Goal: Information Seeking & Learning: Learn about a topic

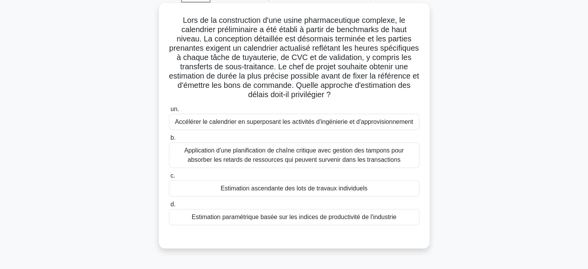
scroll to position [42, 0]
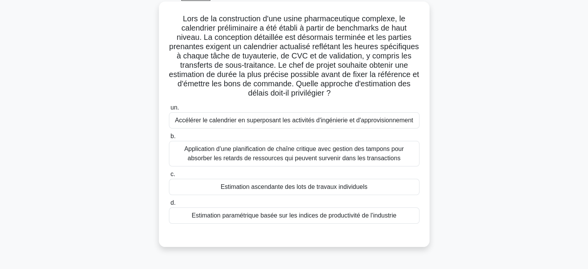
click at [297, 186] on font "Estimation ascendante des lots de travaux individuels" at bounding box center [294, 186] width 147 height 7
click at [169, 177] on input "c. Estimation ascendante des lots de travaux individuels" at bounding box center [169, 174] width 0 height 5
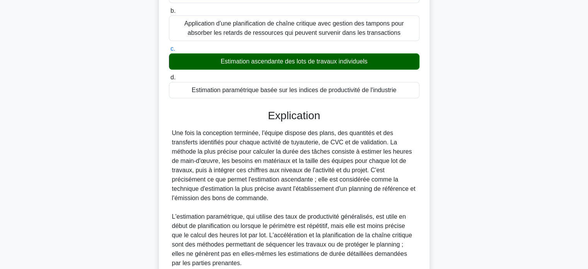
scroll to position [236, 0]
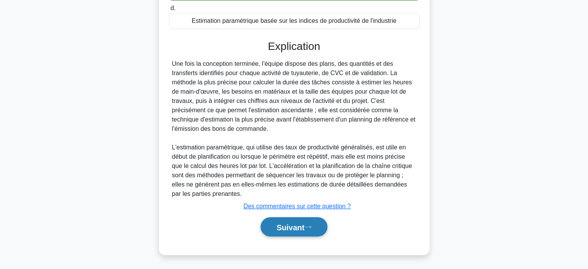
click at [288, 223] on font "Suivant" at bounding box center [290, 226] width 28 height 9
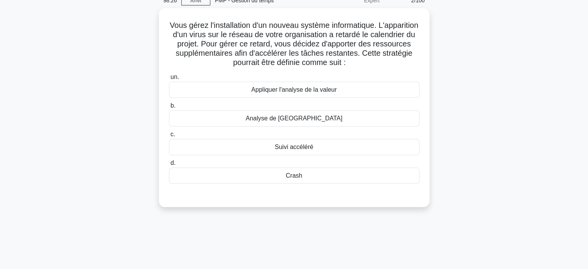
scroll to position [0, 0]
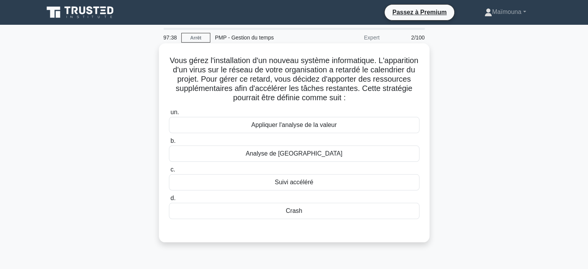
click at [295, 216] on div "Crash" at bounding box center [294, 211] width 251 height 16
click at [169, 201] on input "d. Crash" at bounding box center [169, 198] width 0 height 5
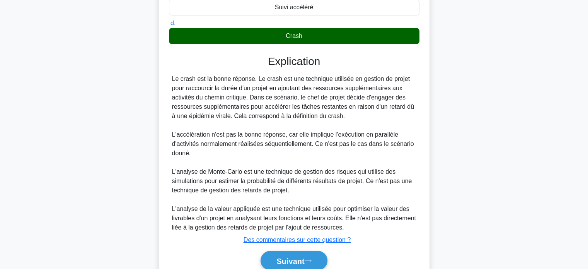
scroll to position [208, 0]
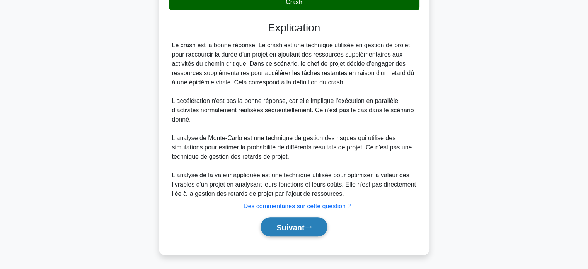
click at [286, 221] on button "Suivant" at bounding box center [294, 227] width 67 height 20
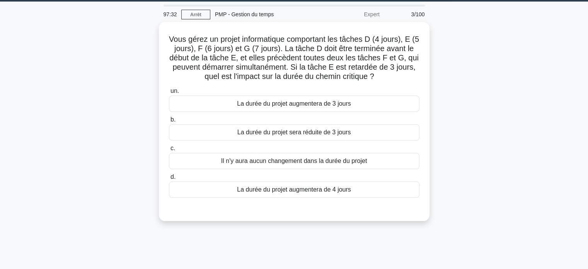
scroll to position [20, 0]
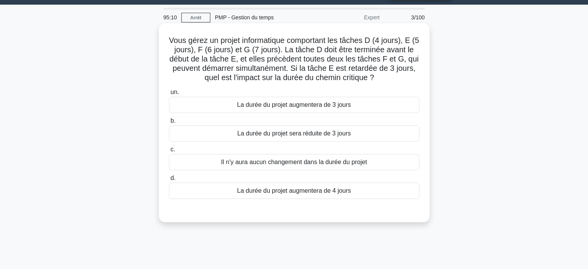
click at [316, 108] on font "La durée du projet augmentera de 3 jours" at bounding box center [294, 104] width 114 height 7
click at [169, 95] on input "un. La durée du projet augmentera de 3 jours" at bounding box center [169, 92] width 0 height 5
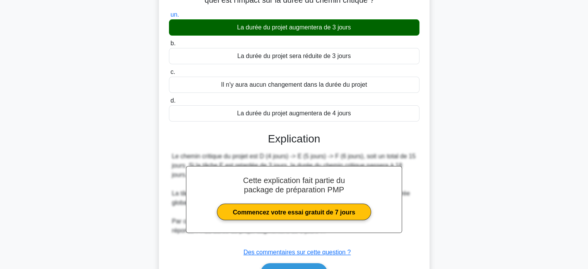
scroll to position [149, 0]
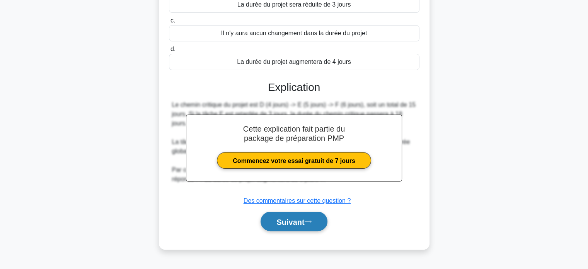
click at [281, 222] on font "Suivant" at bounding box center [290, 221] width 28 height 9
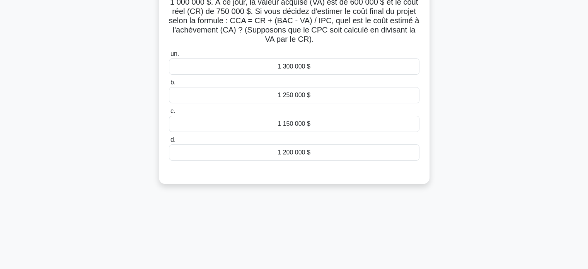
scroll to position [68, 0]
click at [297, 95] on font "1 250 000 $" at bounding box center [294, 94] width 33 height 7
click at [169, 85] on input "b. 1 250 000 $" at bounding box center [169, 82] width 0 height 5
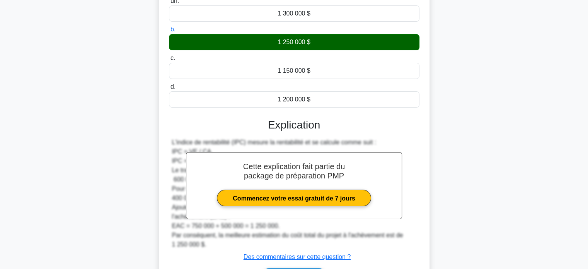
scroll to position [153, 0]
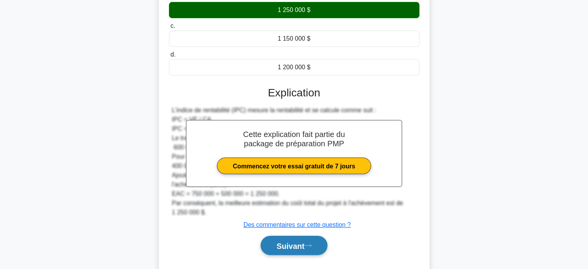
click at [281, 241] on font "Suivant" at bounding box center [290, 245] width 28 height 9
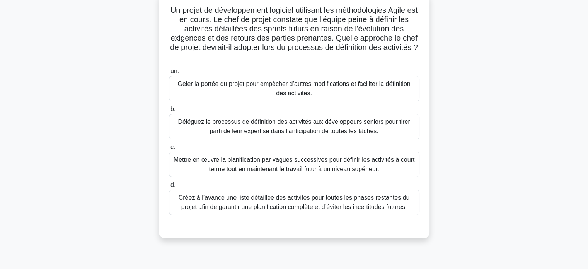
scroll to position [51, 0]
click at [290, 165] on font "Mettre en œuvre la planification par vagues successives pour définir les activi…" at bounding box center [294, 163] width 244 height 19
click at [169, 148] on input "c. Mettre en œuvre la planification par vagues successives pour définir les act…" at bounding box center [169, 145] width 0 height 5
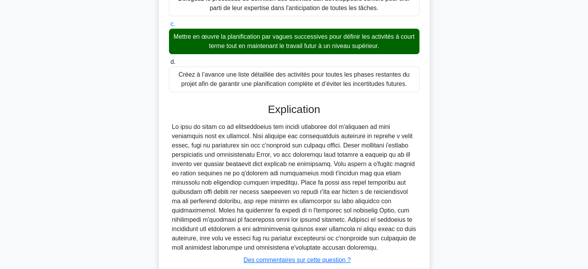
scroll to position [227, 0]
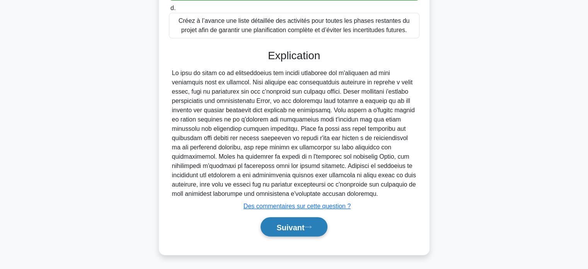
click at [281, 231] on button "Suivant" at bounding box center [294, 227] width 67 height 20
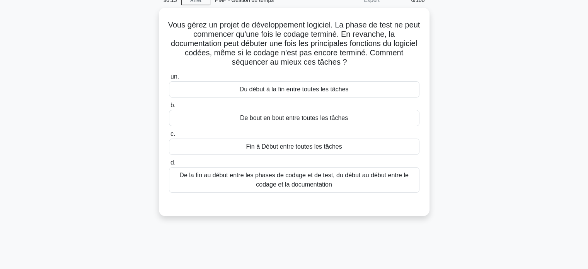
scroll to position [38, 0]
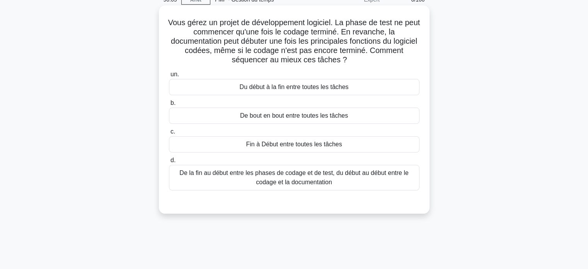
click at [296, 184] on font "De la fin au début entre les phases de codage et de test, du début au début ent…" at bounding box center [293, 177] width 229 height 16
click at [169, 163] on input "d. De la fin au début entre les phases de codage et de test, du début au début …" at bounding box center [169, 160] width 0 height 5
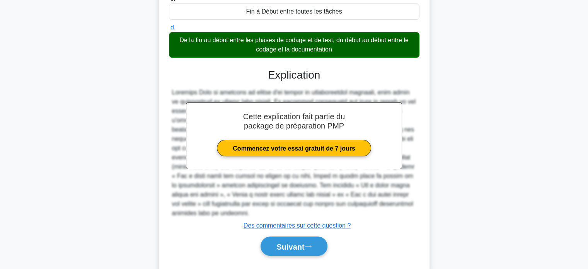
scroll to position [171, 0]
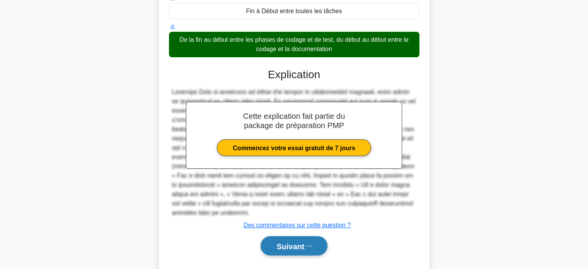
click at [288, 248] on font "Suivant" at bounding box center [290, 246] width 28 height 9
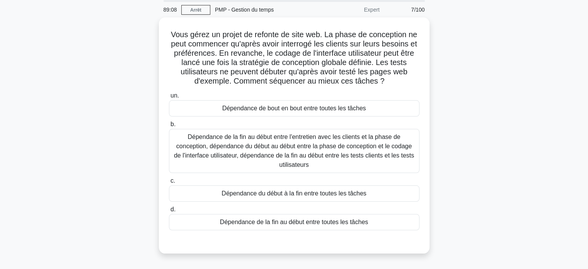
scroll to position [29, 0]
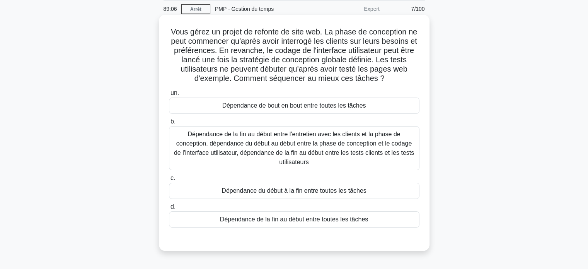
click at [290, 152] on font "Dépendance de la fin au début entre l'entretien avec les clients et la phase de…" at bounding box center [294, 148] width 240 height 34
click at [169, 124] on input "b. Dépendance de la fin au début entre l'entretien avec les clients et la phase…" at bounding box center [169, 121] width 0 height 5
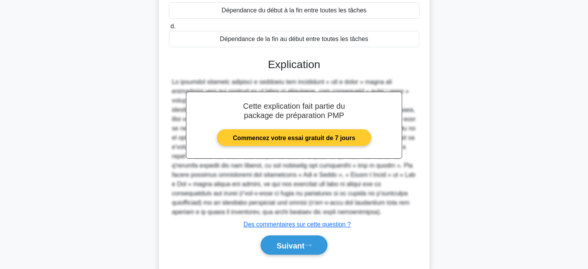
scroll to position [213, 0]
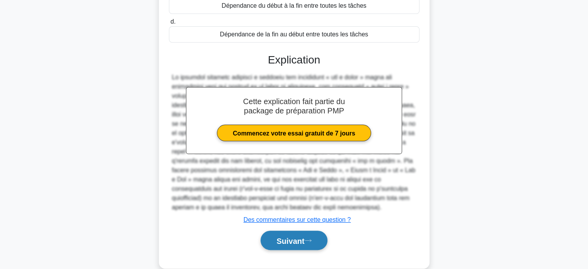
click at [290, 236] on font "Suivant" at bounding box center [290, 240] width 28 height 9
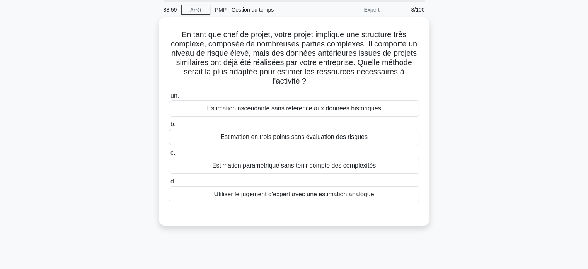
scroll to position [27, 0]
click at [286, 198] on div "Utiliser le jugement d'expert avec une estimation analogue" at bounding box center [294, 193] width 251 height 16
click at [169, 183] on input "d. Utiliser le jugement d'expert avec une estimation analogue" at bounding box center [169, 180] width 0 height 5
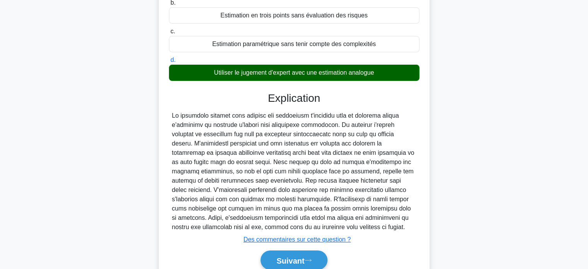
scroll to position [159, 0]
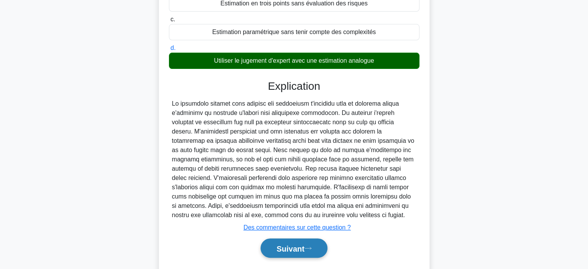
click at [279, 244] on font "Suivant" at bounding box center [290, 248] width 28 height 9
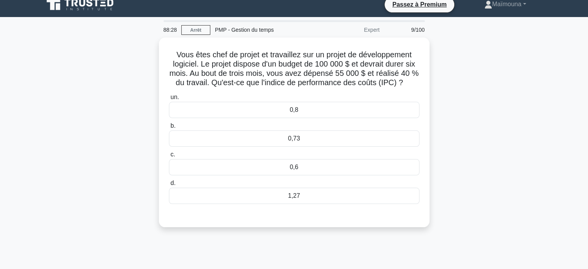
scroll to position [3, 0]
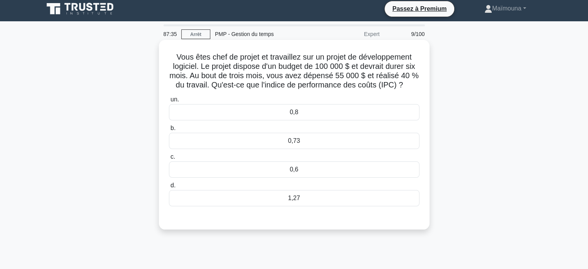
click at [312, 114] on div "0,8" at bounding box center [294, 112] width 251 height 16
click at [169, 102] on input "un. 0,8" at bounding box center [169, 99] width 0 height 5
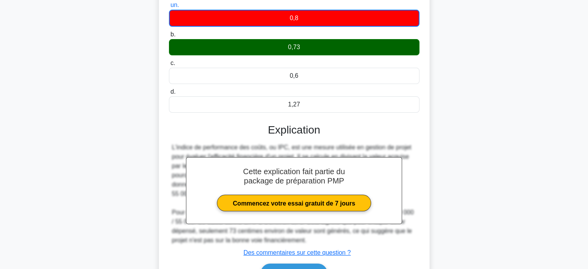
scroll to position [149, 0]
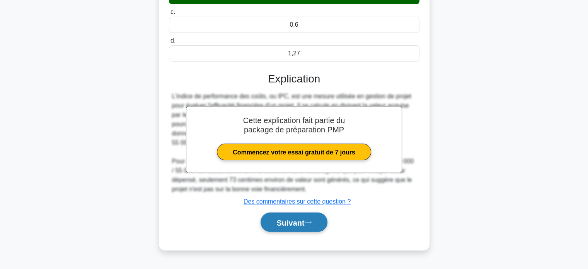
click at [292, 218] on font "Suivant" at bounding box center [290, 222] width 28 height 9
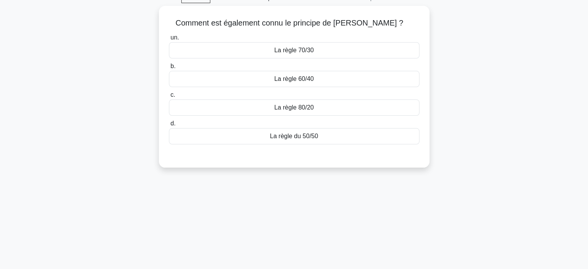
scroll to position [0, 0]
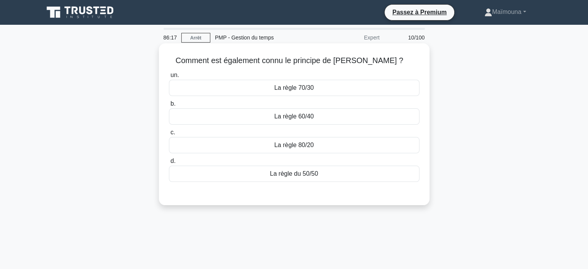
click at [301, 145] on font "La règle 80/20" at bounding box center [293, 145] width 39 height 7
click at [169, 135] on input "c. La règle 80/20" at bounding box center [169, 132] width 0 height 5
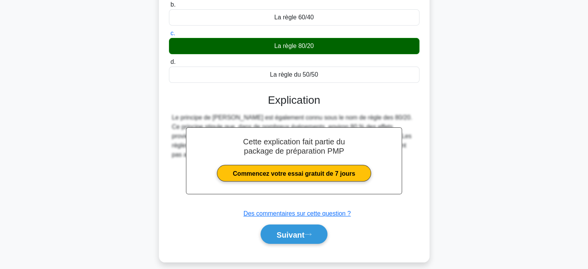
scroll to position [149, 0]
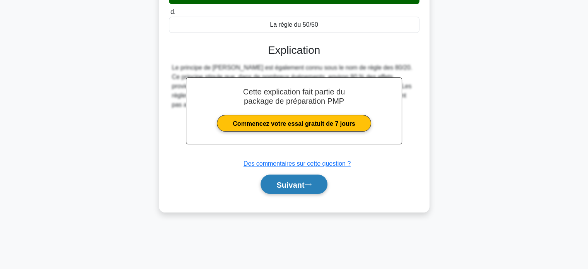
click at [288, 183] on font "Suivant" at bounding box center [290, 184] width 28 height 9
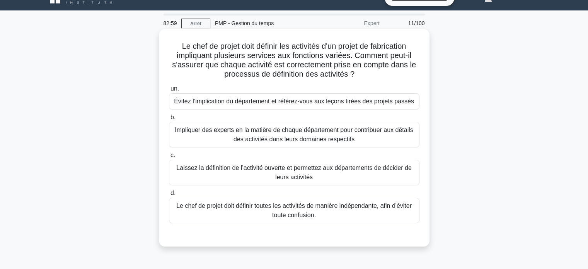
scroll to position [0, 0]
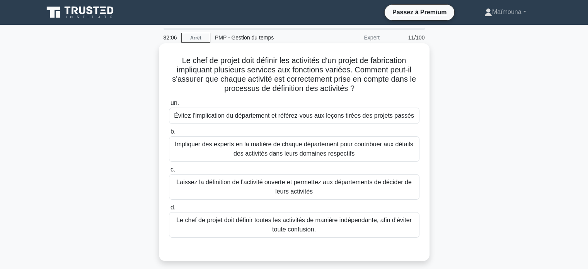
click at [302, 150] on font "Impliquer des experts en la matière de chaque département pour contribuer aux d…" at bounding box center [294, 149] width 244 height 19
click at [169, 134] on input "b. Impliquer des experts en la matière de chaque département pour contribuer au…" at bounding box center [169, 131] width 0 height 5
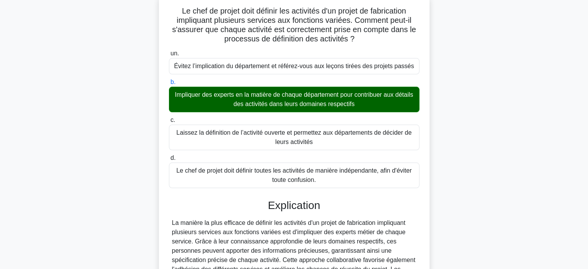
scroll to position [153, 0]
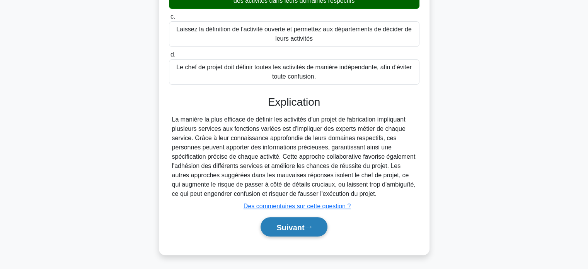
click at [290, 230] on button "Suivant" at bounding box center [294, 227] width 67 height 20
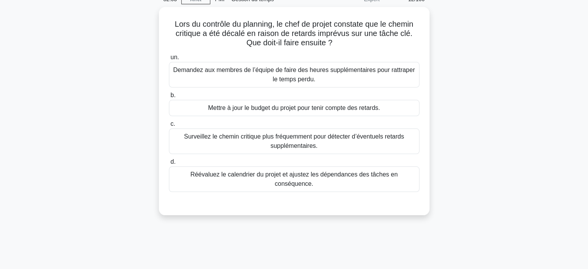
scroll to position [0, 0]
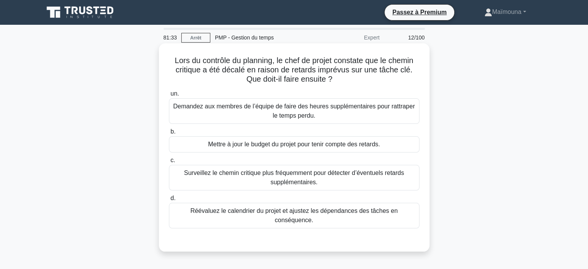
click at [297, 213] on font "Réévaluez le calendrier du projet et ajustez les dépendances des tâches en cons…" at bounding box center [293, 215] width 207 height 16
click at [169, 201] on input "d. Réévaluez le calendrier du projet et ajustez les dépendances des tâches en c…" at bounding box center [169, 198] width 0 height 5
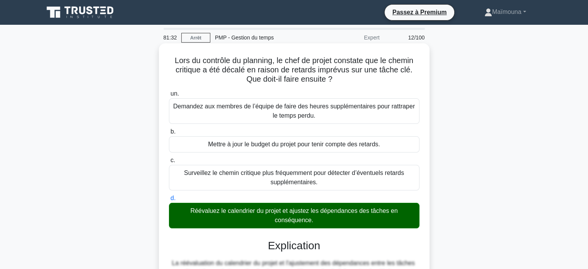
scroll to position [153, 0]
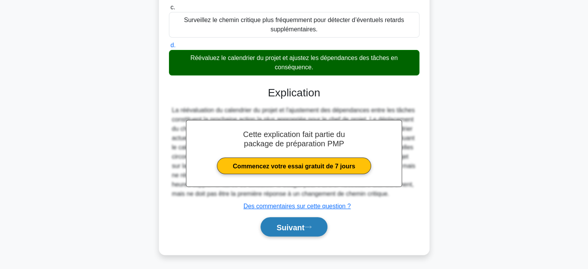
click at [297, 227] on font "Suivant" at bounding box center [290, 227] width 28 height 9
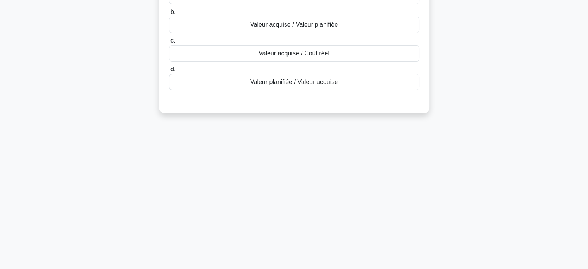
scroll to position [0, 0]
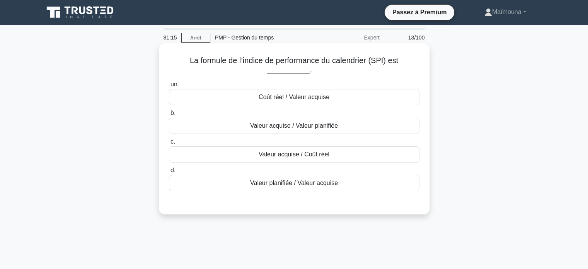
click at [277, 129] on font "Valeur acquise / Valeur planifiée" at bounding box center [294, 125] width 88 height 7
click at [169, 116] on input "b. Valeur acquise / Valeur planifiée" at bounding box center [169, 113] width 0 height 5
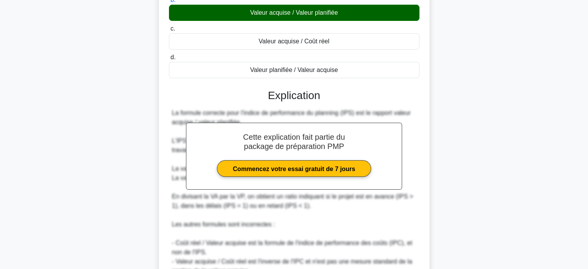
scroll to position [193, 0]
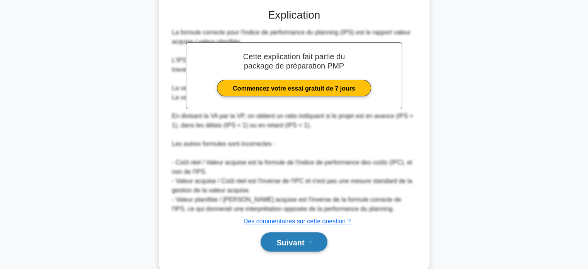
click at [285, 241] on font "Suivant" at bounding box center [290, 242] width 28 height 9
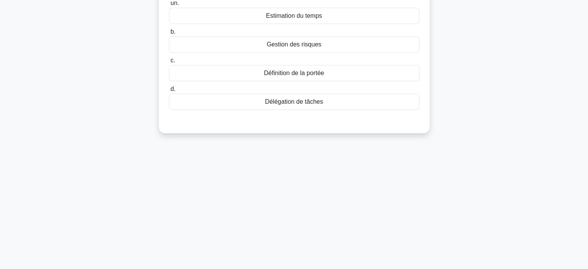
scroll to position [0, 0]
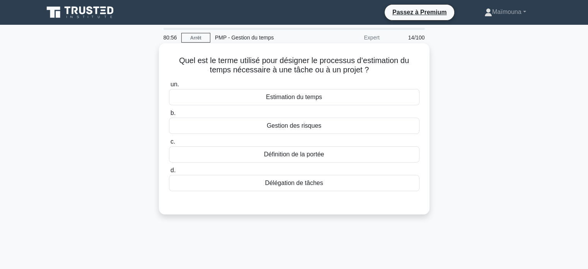
click at [295, 99] on font "Estimation du temps" at bounding box center [294, 97] width 56 height 7
click at [301, 99] on font "Estimation du temps" at bounding box center [294, 97] width 56 height 7
click at [169, 87] on input "un. Estimation du temps" at bounding box center [169, 84] width 0 height 5
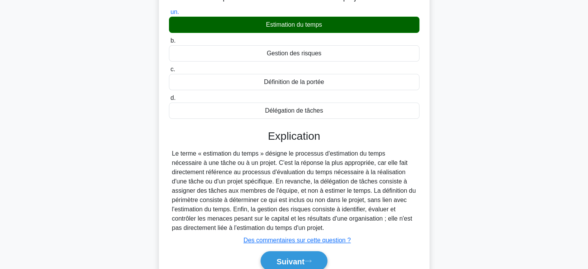
scroll to position [149, 0]
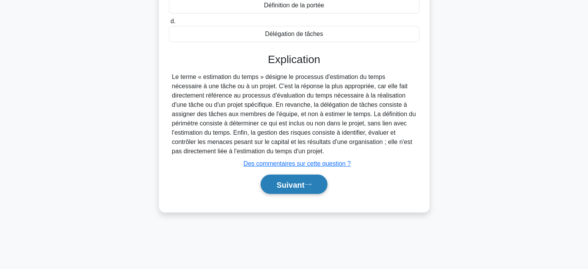
click at [295, 182] on font "Suivant" at bounding box center [290, 184] width 28 height 9
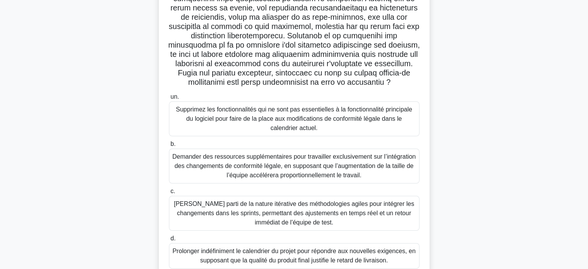
scroll to position [173, 0]
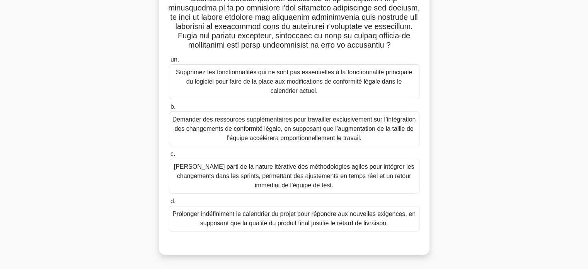
click at [308, 176] on font "[PERSON_NAME] parti de la nature itérative des méthodologies agiles pour intégr…" at bounding box center [294, 175] width 241 height 25
click at [169, 157] on input "c. Tirez parti de la nature itérative des méthodologies agiles pour intégrer le…" at bounding box center [169, 154] width 0 height 5
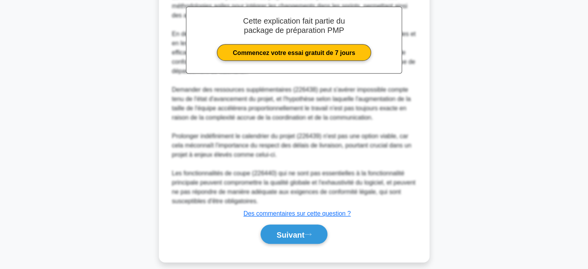
scroll to position [444, 0]
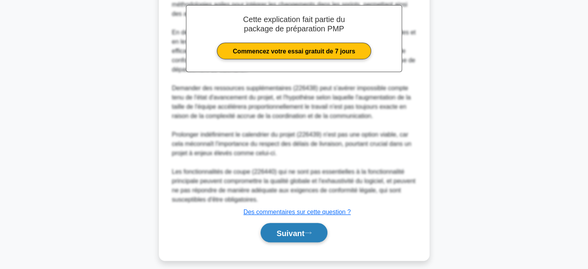
click at [271, 230] on button "Suivant" at bounding box center [294, 233] width 67 height 20
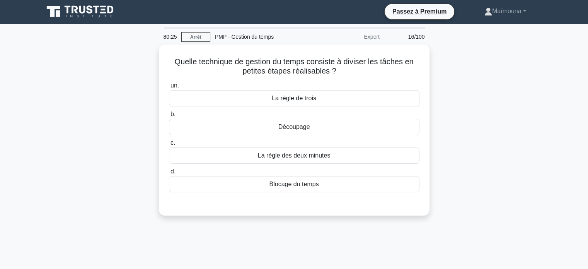
scroll to position [0, 0]
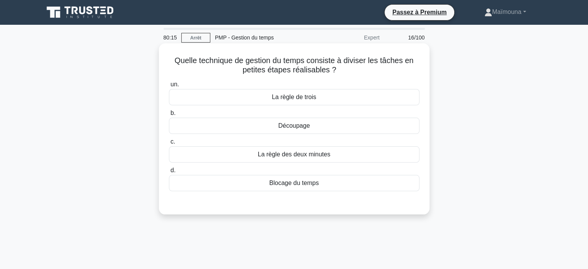
click at [297, 128] on font "Découpage" at bounding box center [294, 125] width 32 height 7
click at [169, 116] on input "b. Découpage" at bounding box center [169, 113] width 0 height 5
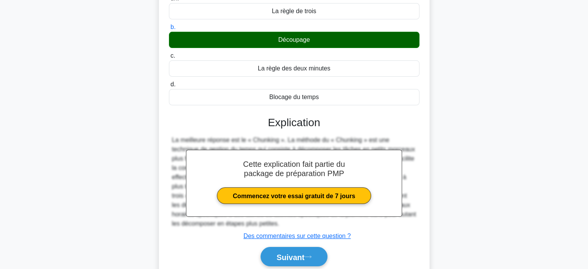
scroll to position [149, 0]
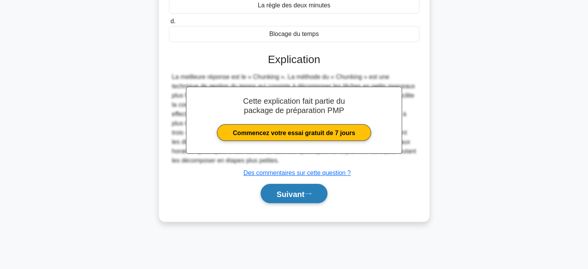
click at [297, 190] on font "Suivant" at bounding box center [290, 193] width 28 height 9
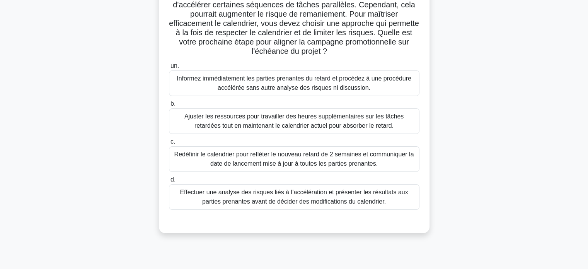
scroll to position [111, 0]
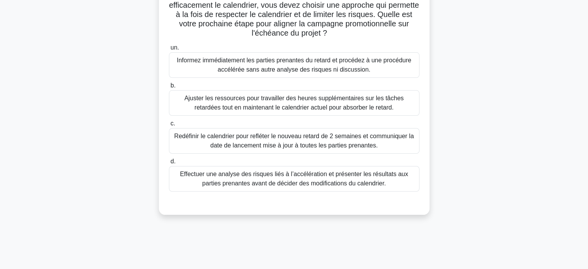
click at [299, 177] on font "Effectuer une analyse des risques liés à l’accélération et présenter les résult…" at bounding box center [294, 179] width 228 height 16
click at [169, 164] on input "d. Effectuer une analyse des risques liés à l’accélération et présenter les rés…" at bounding box center [169, 161] width 0 height 5
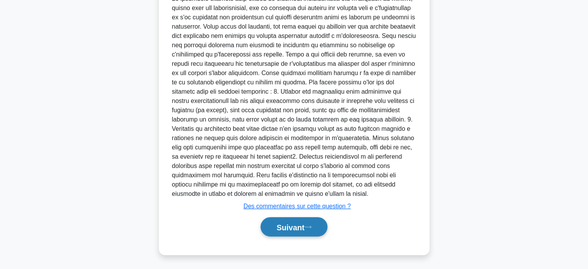
click at [286, 227] on font "Suivant" at bounding box center [290, 227] width 28 height 9
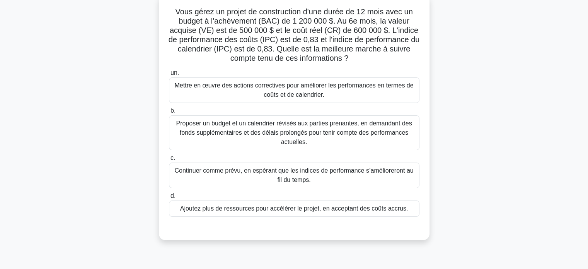
scroll to position [55, 0]
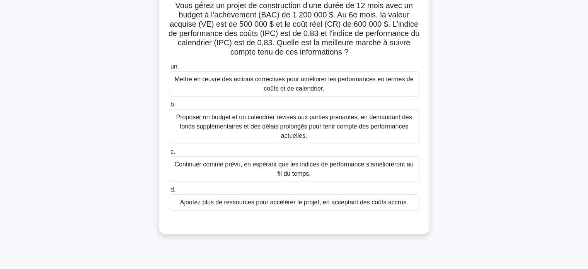
click at [305, 88] on font "Mettre en œuvre des actions correctives pour améliorer les performances en term…" at bounding box center [293, 84] width 239 height 16
click at [169, 69] on input "un. Mettre en œuvre des actions correctives pour améliorer les performances en …" at bounding box center [169, 66] width 0 height 5
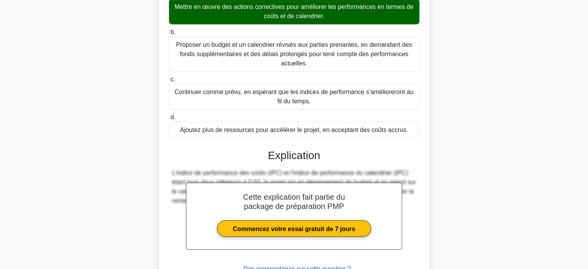
scroll to position [190, 0]
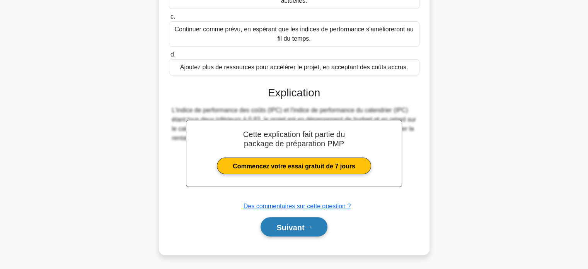
click at [294, 226] on font "Suivant" at bounding box center [290, 227] width 28 height 9
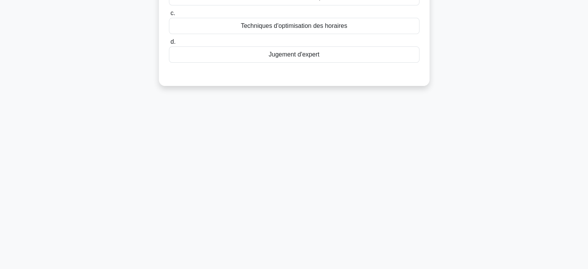
scroll to position [0, 0]
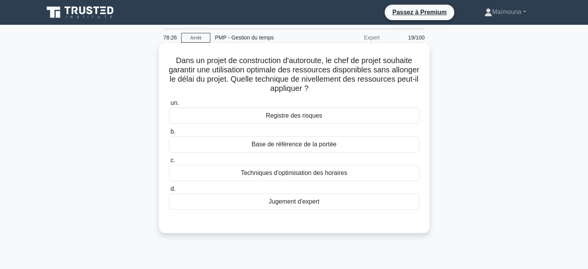
click at [286, 176] on font "Techniques d'optimisation des horaires" at bounding box center [294, 172] width 106 height 7
click at [169, 163] on input "c. Techniques d'optimisation des horaires" at bounding box center [169, 160] width 0 height 5
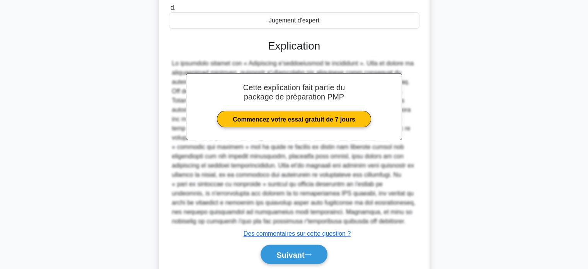
scroll to position [208, 0]
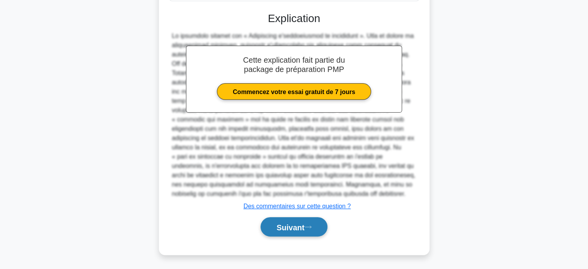
click at [281, 224] on font "Suivant" at bounding box center [290, 227] width 28 height 9
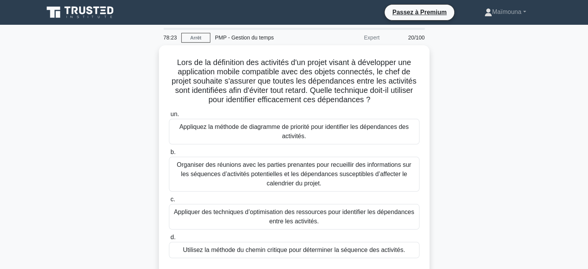
scroll to position [0, 0]
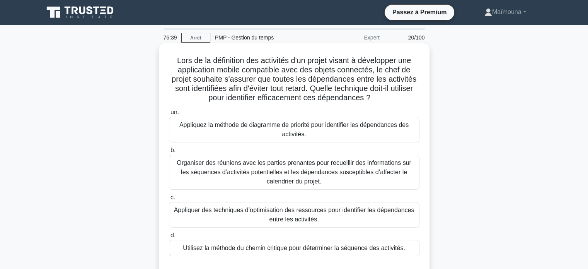
click at [291, 162] on font "Organiser des réunions avec les parties prenantes pour recueillir des informati…" at bounding box center [294, 171] width 235 height 25
click at [169, 153] on input "b. Organiser des réunions avec les parties prenantes pour recueillir des inform…" at bounding box center [169, 150] width 0 height 5
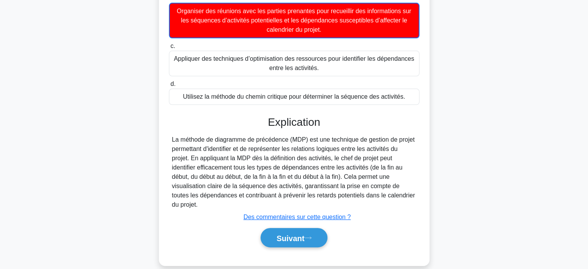
scroll to position [162, 0]
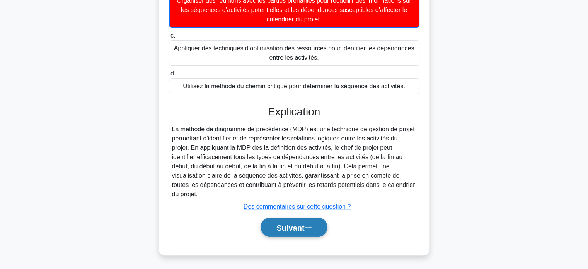
click at [283, 229] on font "Suivant" at bounding box center [290, 227] width 28 height 9
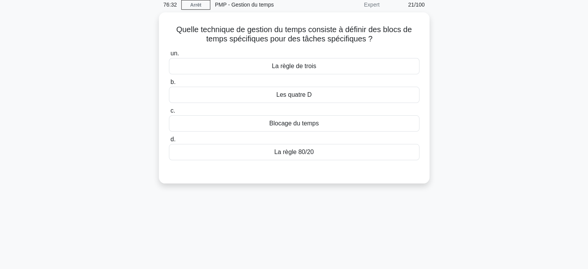
scroll to position [0, 0]
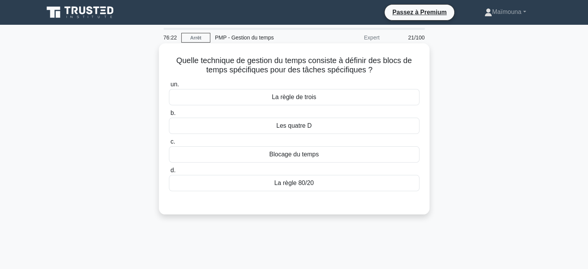
click at [278, 157] on font "Blocage du temps" at bounding box center [293, 154] width 49 height 7
click at [169, 144] on input "c. Blocage du temps" at bounding box center [169, 141] width 0 height 5
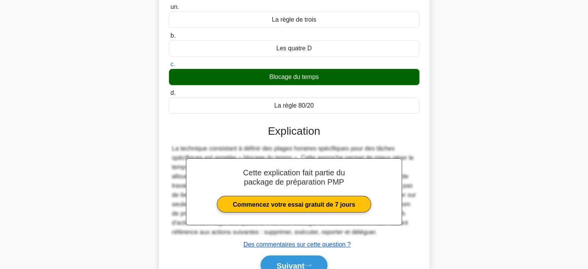
scroll to position [149, 0]
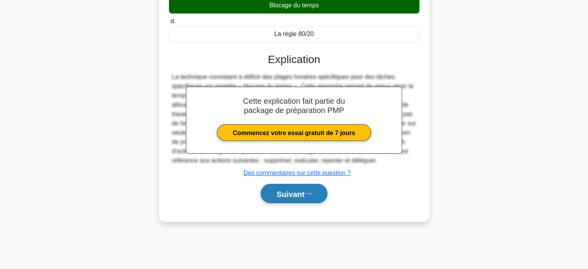
click at [283, 191] on font "Suivant" at bounding box center [290, 193] width 28 height 9
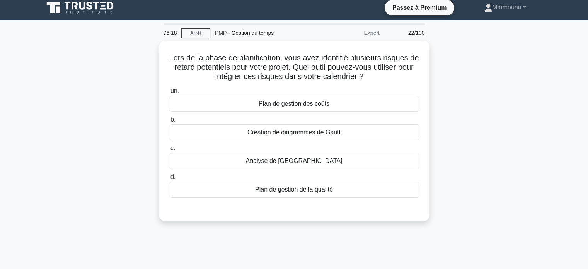
scroll to position [0, 0]
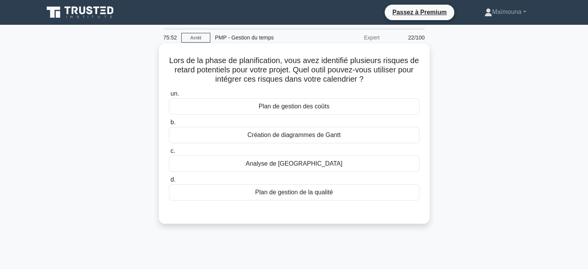
click at [283, 166] on font "Analyse de [GEOGRAPHIC_DATA]" at bounding box center [294, 163] width 97 height 7
click at [169, 154] on input "c. Analyse de [GEOGRAPHIC_DATA]" at bounding box center [169, 150] width 0 height 5
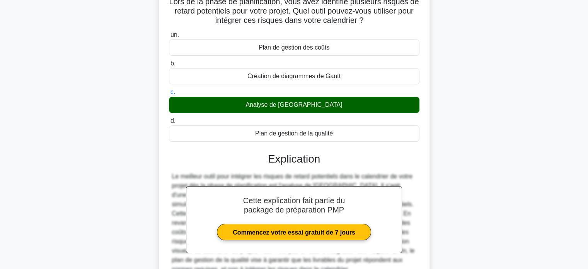
scroll to position [149, 0]
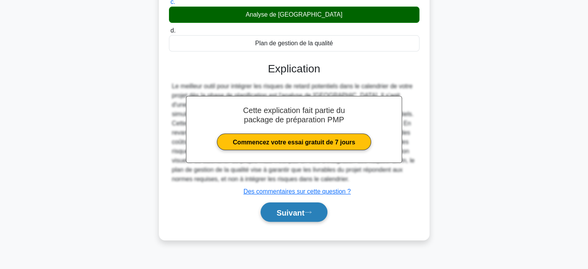
click at [276, 208] on font "Suivant" at bounding box center [290, 212] width 28 height 9
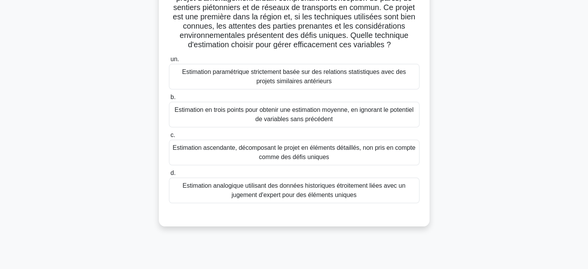
scroll to position [33, 0]
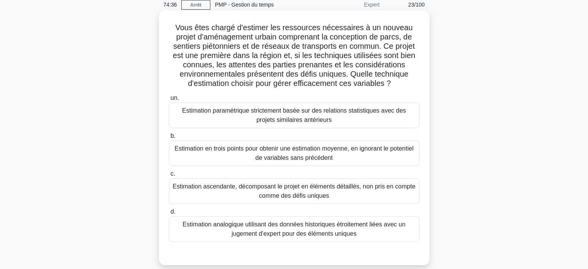
click at [242, 235] on font "Estimation analogique utilisant des données historiques étroitement liées avec …" at bounding box center [294, 229] width 223 height 16
click at [169, 214] on input "d. Estimation analogique utilisant des données historiques étroitement liées av…" at bounding box center [169, 211] width 0 height 5
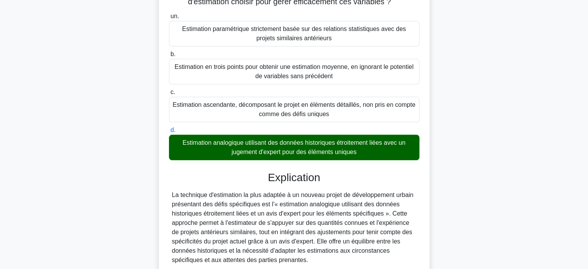
scroll to position [264, 0]
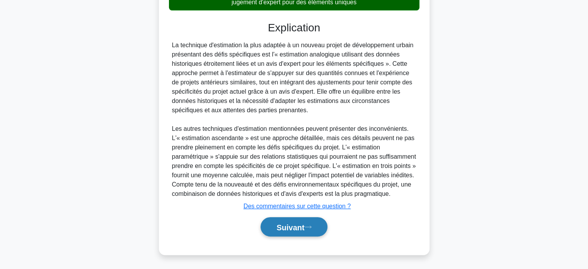
click at [278, 224] on font "Suivant" at bounding box center [290, 227] width 28 height 9
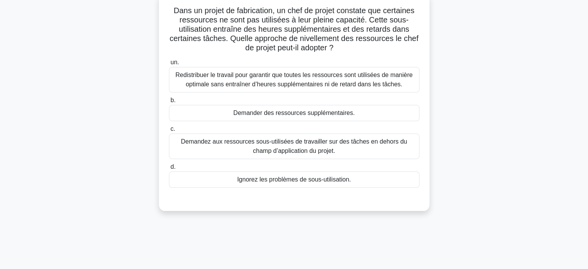
scroll to position [33, 0]
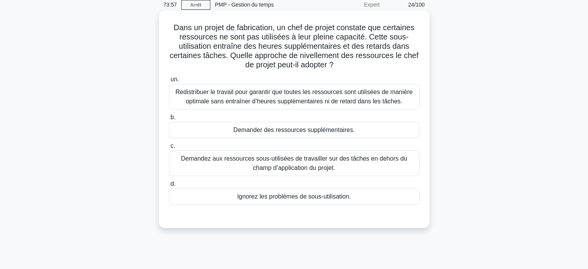
click at [275, 103] on font "Redistribuer le travail pour garantir que toutes les ressources sont utilisées …" at bounding box center [294, 97] width 237 height 16
click at [169, 82] on input "un. Redistribuer le travail pour garantir que toutes les ressources sont utilis…" at bounding box center [169, 79] width 0 height 5
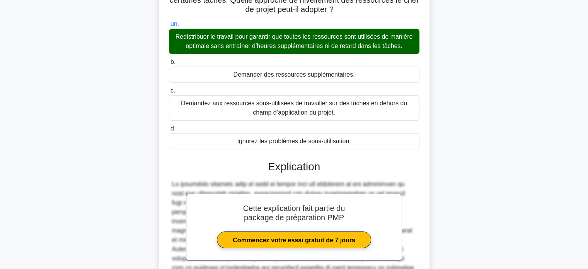
scroll to position [181, 0]
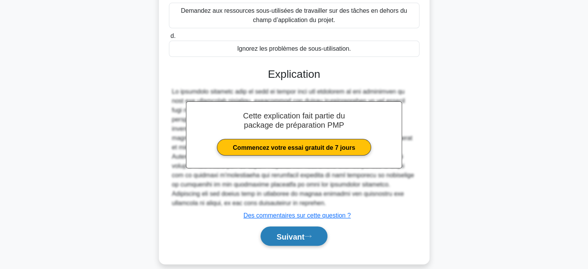
click at [290, 232] on font "Suivant" at bounding box center [290, 236] width 28 height 9
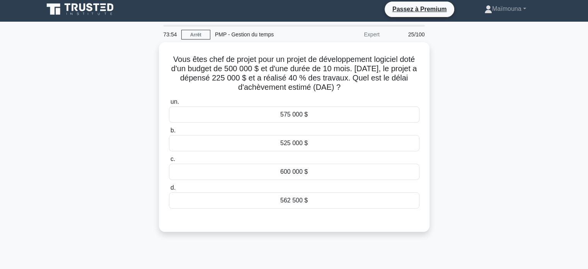
scroll to position [0, 0]
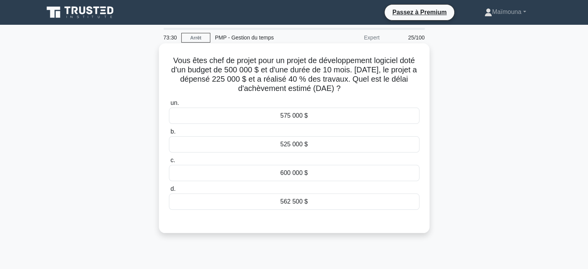
click at [296, 115] on font "575 000 $" at bounding box center [293, 115] width 27 height 7
click at [169, 106] on input "un. 575 000 $" at bounding box center [169, 103] width 0 height 5
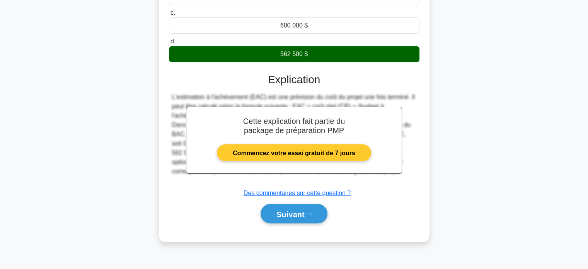
scroll to position [149, 0]
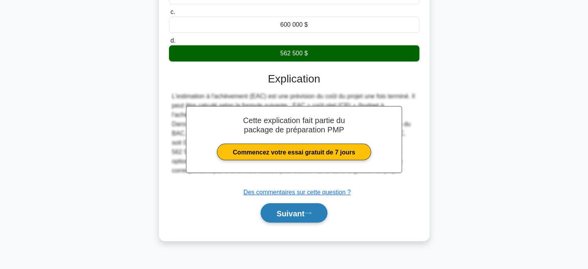
click at [297, 215] on font "Suivant" at bounding box center [290, 213] width 28 height 9
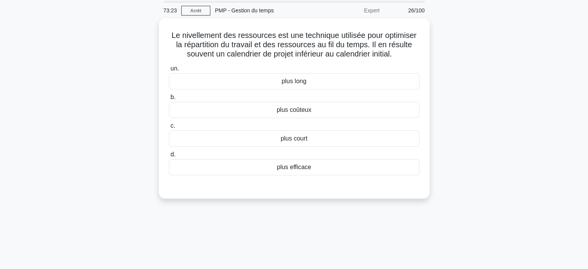
scroll to position [0, 0]
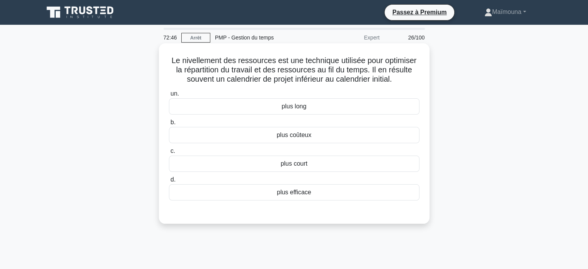
click at [307, 107] on div "plus long" at bounding box center [294, 106] width 251 height 16
click at [169, 96] on input "un. plus long" at bounding box center [169, 93] width 0 height 5
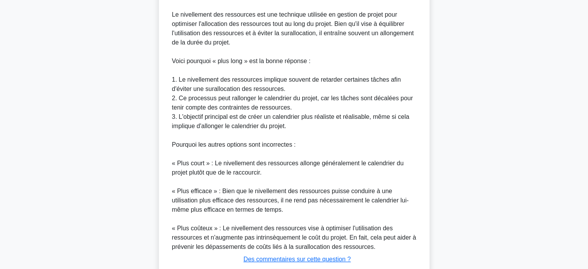
scroll to position [292, 0]
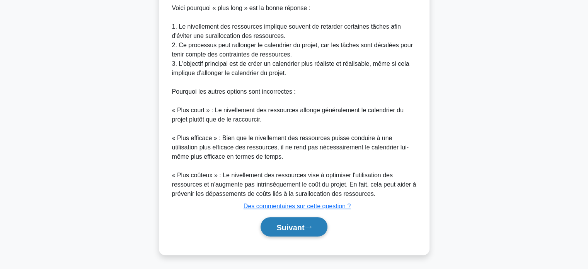
click at [285, 228] on font "Suivant" at bounding box center [290, 227] width 28 height 9
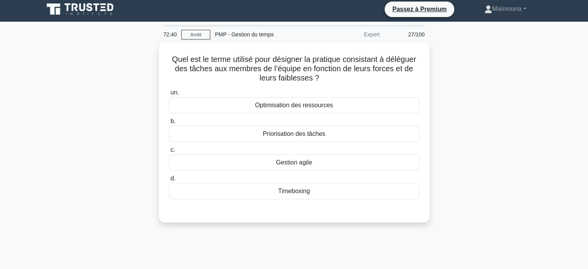
scroll to position [0, 0]
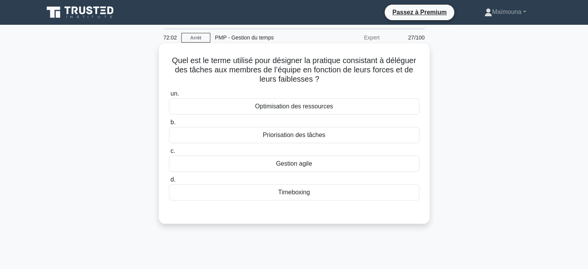
click at [282, 109] on font "Optimisation des ressources" at bounding box center [294, 106] width 78 height 7
click at [169, 96] on input "un. Optimisation des ressources" at bounding box center [169, 93] width 0 height 5
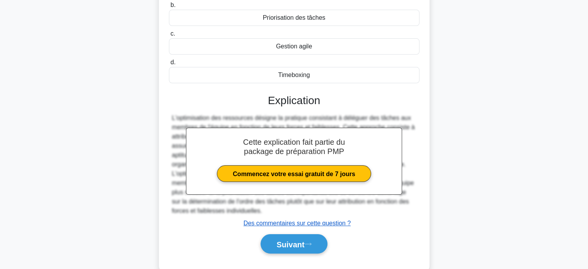
scroll to position [149, 0]
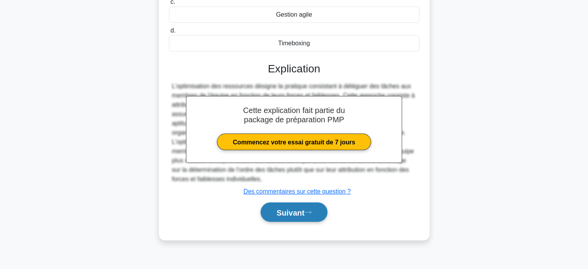
click at [286, 208] on font "Suivant" at bounding box center [290, 212] width 28 height 9
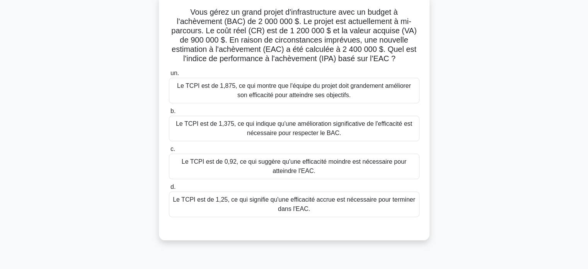
scroll to position [33, 0]
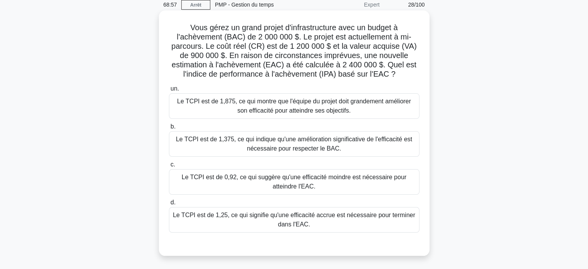
click at [271, 217] on font "Le TCPI est de 1,25, ce qui signifie qu'une efficacité accrue est nécessaire po…" at bounding box center [294, 220] width 242 height 16
click at [169, 205] on input "d. Le TCPI est de 1,25, ce qui signifie qu'une efficacité accrue est nécessaire…" at bounding box center [169, 202] width 0 height 5
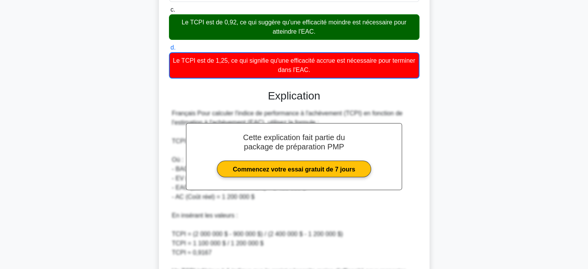
scroll to position [283, 0]
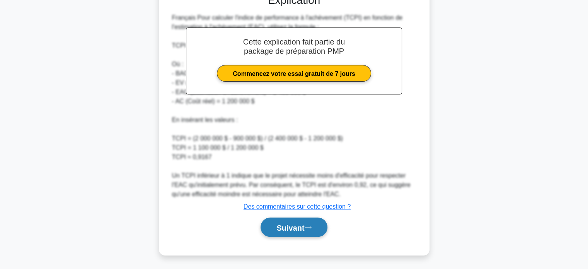
click at [270, 224] on button "Suivant" at bounding box center [294, 227] width 67 height 20
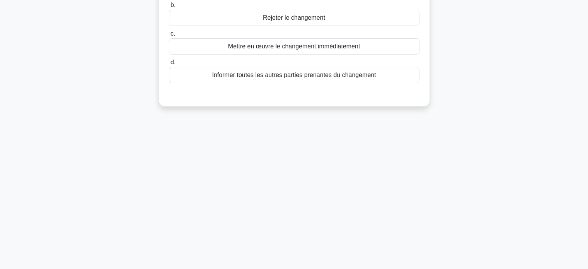
scroll to position [0, 0]
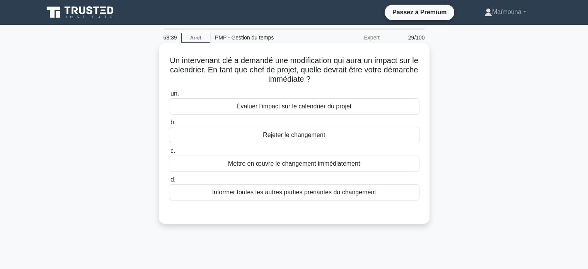
click at [297, 107] on font "Évaluer l'impact sur le calendrier du projet" at bounding box center [294, 106] width 115 height 7
click at [169, 96] on input "un. Évaluer l'impact sur le calendrier du projet" at bounding box center [169, 93] width 0 height 5
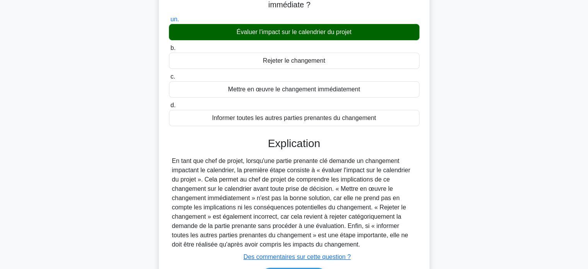
scroll to position [149, 0]
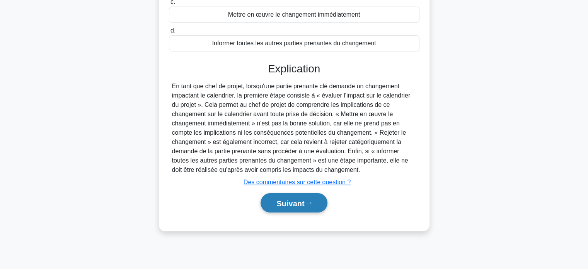
click at [299, 203] on font "Suivant" at bounding box center [290, 203] width 28 height 9
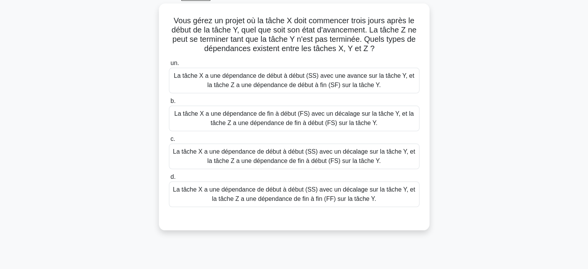
scroll to position [33, 0]
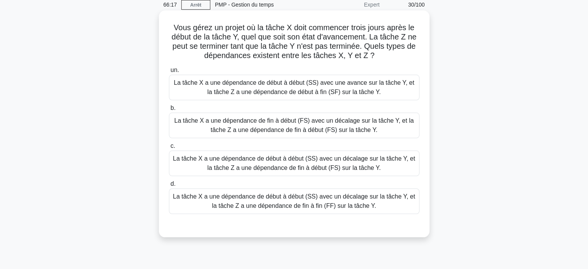
click at [273, 202] on font "La tâche X a une dépendance de début à début (SS) avec un décalage sur la tâche…" at bounding box center [294, 201] width 244 height 19
click at [169, 186] on input "d. La tâche X a une dépendance de début à début (SS) avec un décalage sur la tâ…" at bounding box center [169, 183] width 0 height 5
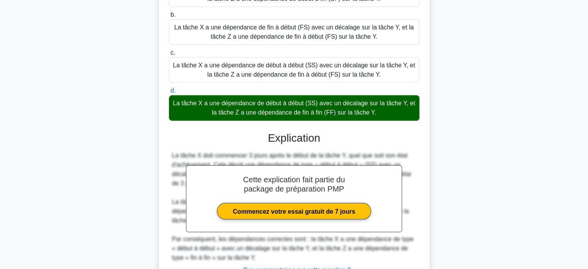
scroll to position [190, 0]
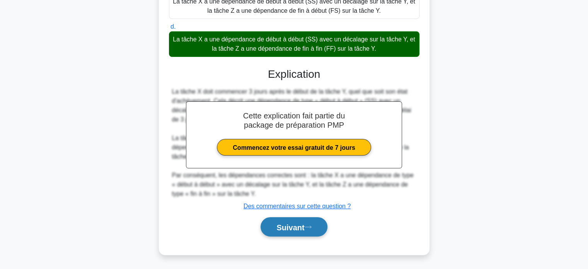
click at [283, 225] on font "Suivant" at bounding box center [290, 227] width 28 height 9
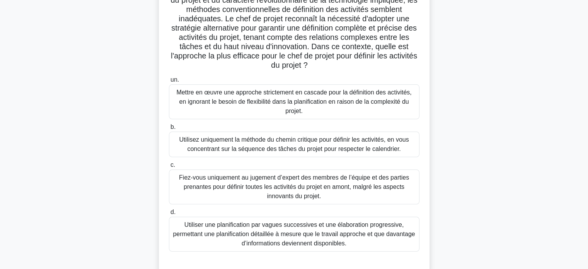
scroll to position [149, 0]
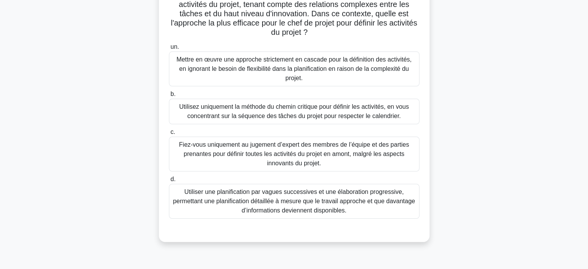
click at [284, 195] on font "Utiliser une planification par vagues successives et une élaboration progressiv…" at bounding box center [294, 200] width 242 height 25
click at [169, 182] on input "d. Utiliser une planification par vagues successives et une élaboration progres…" at bounding box center [169, 179] width 0 height 5
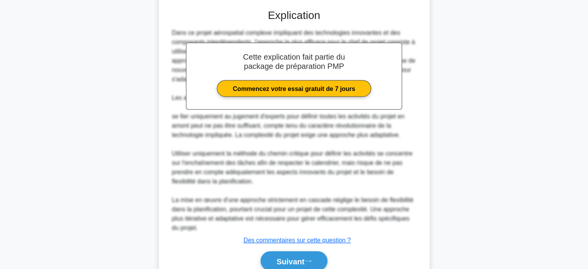
scroll to position [394, 0]
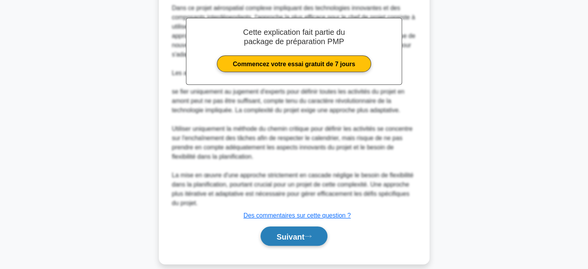
click at [276, 232] on font "Suivant" at bounding box center [290, 236] width 28 height 9
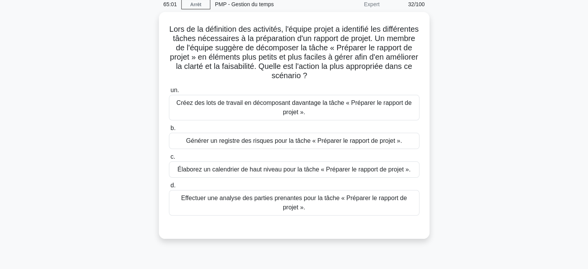
scroll to position [0, 0]
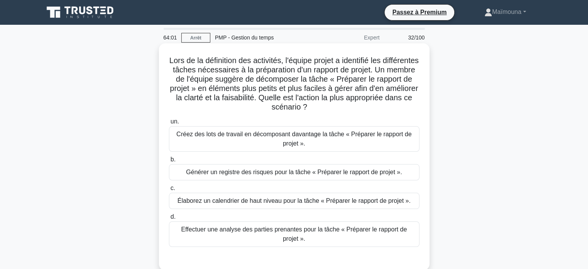
click at [305, 144] on font "Créez des lots de travail en décomposant davantage la tâche « Préparer le rappo…" at bounding box center [293, 139] width 235 height 16
click at [169, 124] on input "un. Créez des lots de travail en décomposant davantage la tâche « Préparer le r…" at bounding box center [169, 121] width 0 height 5
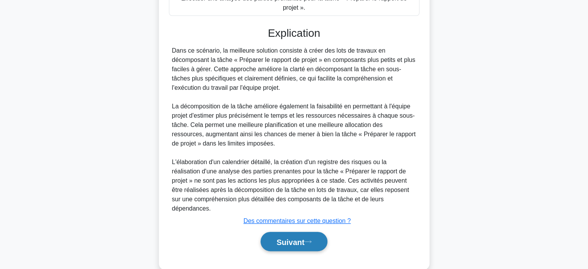
scroll to position [232, 0]
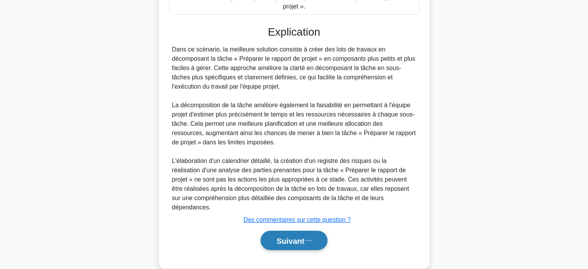
click at [280, 236] on font "Suivant" at bounding box center [290, 240] width 28 height 9
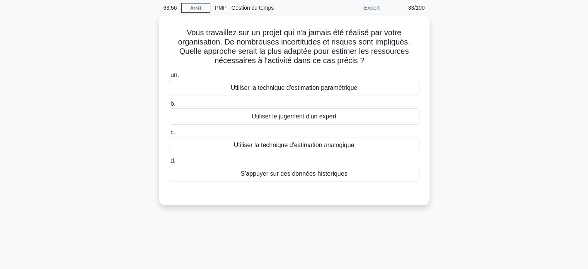
scroll to position [0, 0]
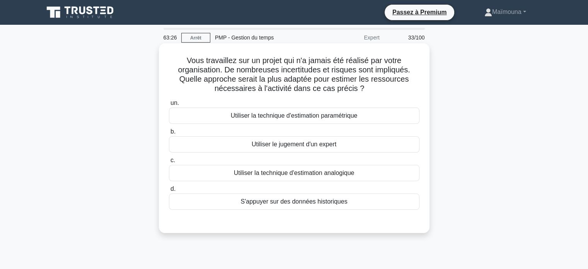
click at [301, 151] on div "Utiliser le jugement d'un expert" at bounding box center [294, 144] width 251 height 16
click at [169, 134] on input "b. Utiliser le jugement d'un expert" at bounding box center [169, 131] width 0 height 5
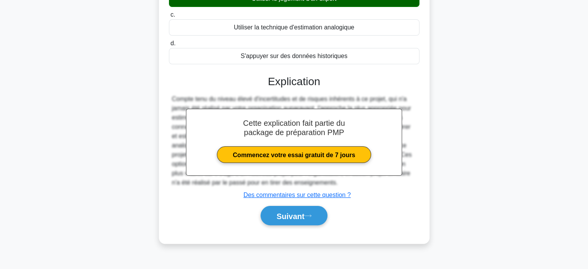
scroll to position [149, 0]
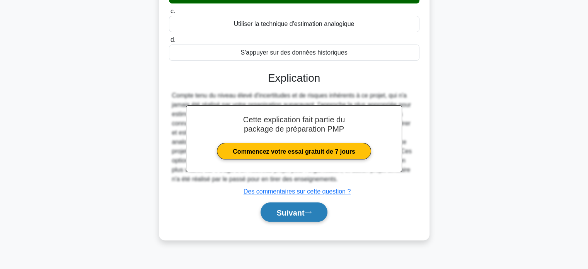
click at [299, 210] on font "Suivant" at bounding box center [290, 212] width 28 height 9
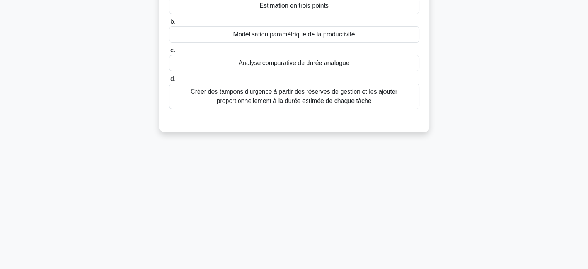
scroll to position [0, 0]
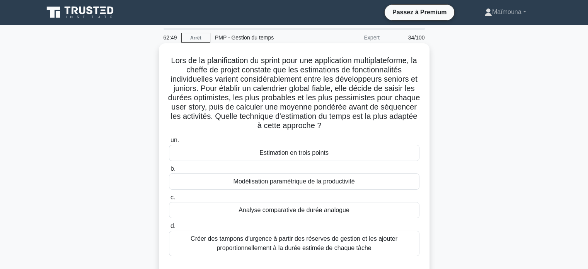
click at [278, 153] on font "Estimation en trois points" at bounding box center [293, 152] width 69 height 7
click at [169, 143] on input "un. Estimation en trois points" at bounding box center [169, 140] width 0 height 5
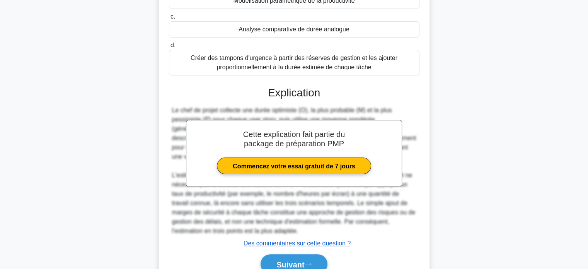
scroll to position [208, 0]
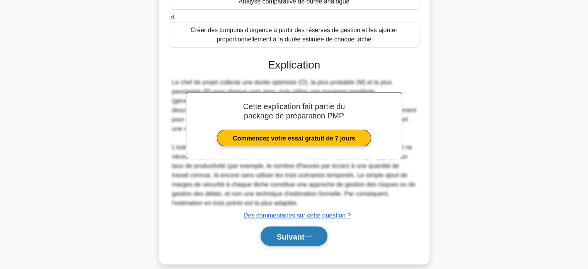
click at [276, 232] on font "Suivant" at bounding box center [290, 236] width 28 height 9
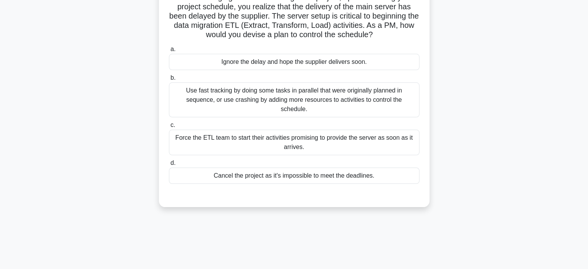
scroll to position [33, 0]
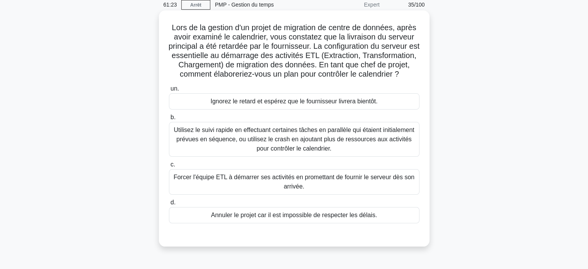
click at [268, 147] on font "Utilisez le suivi rapide en effectuant certaines tâches en parallèle qui étaien…" at bounding box center [294, 138] width 241 height 25
click at [169, 120] on input "b. Utilisez le suivi rapide en effectuant certaines tâches en parallèle qui éta…" at bounding box center [169, 117] width 0 height 5
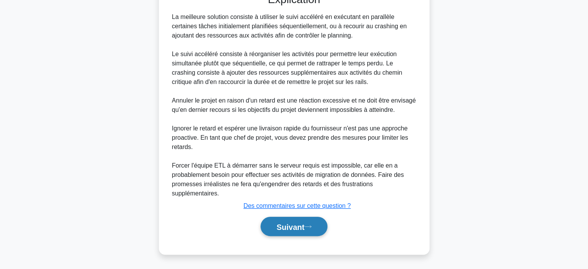
click at [288, 227] on font "Suivant" at bounding box center [290, 226] width 28 height 9
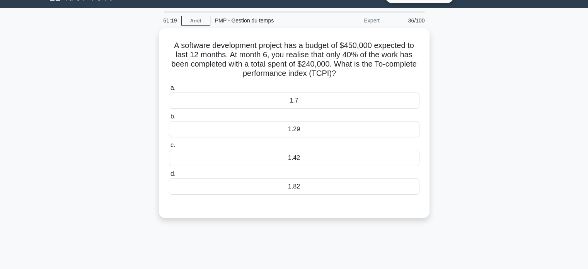
scroll to position [0, 0]
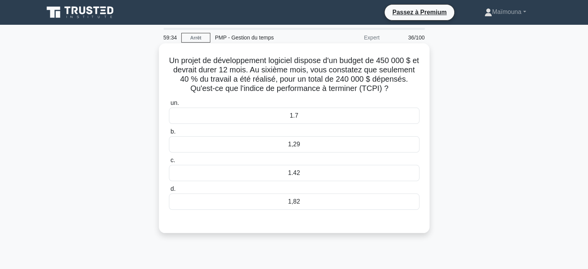
click at [297, 175] on font "1.42" at bounding box center [294, 172] width 12 height 7
click at [169, 163] on input "c. 1.42" at bounding box center [169, 160] width 0 height 5
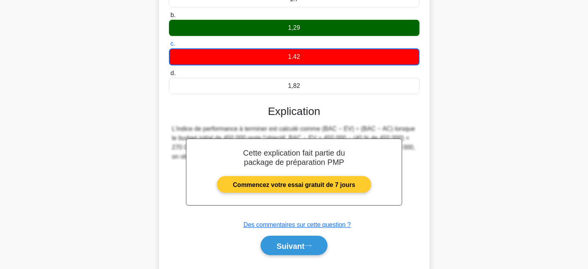
scroll to position [149, 0]
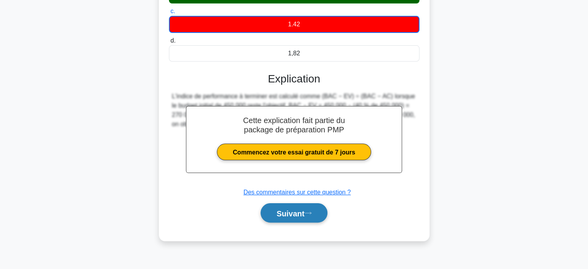
click at [287, 213] on font "Suivant" at bounding box center [290, 213] width 28 height 9
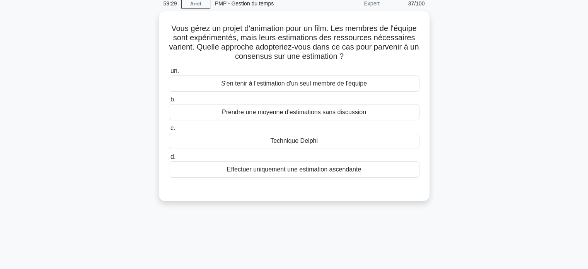
scroll to position [33, 0]
click at [301, 143] on font "Technique Delphi" at bounding box center [294, 139] width 48 height 7
click at [169, 130] on input "c. Technique Delphi" at bounding box center [169, 127] width 0 height 5
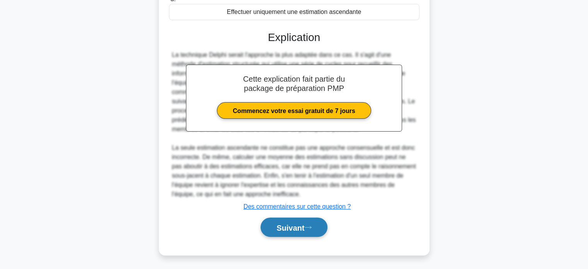
scroll to position [190, 0]
click at [287, 229] on font "Suivant" at bounding box center [290, 227] width 28 height 9
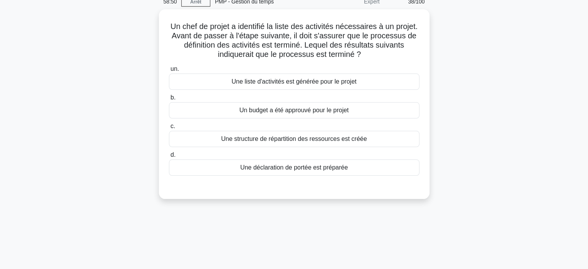
scroll to position [33, 0]
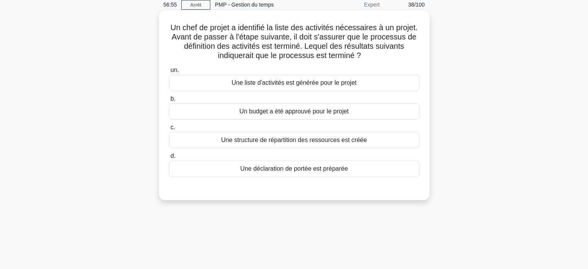
click at [333, 86] on font "Une liste d'activités est générée pour le projet" at bounding box center [294, 82] width 125 height 7
click at [169, 73] on input "un. Une liste d'activités est générée pour le projet" at bounding box center [169, 70] width 0 height 5
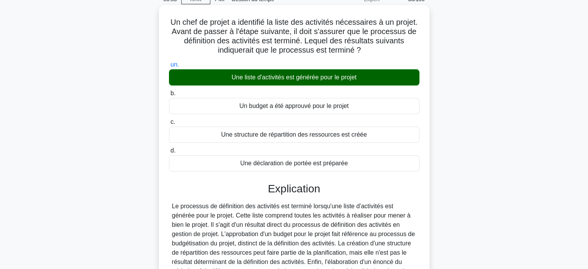
scroll to position [149, 0]
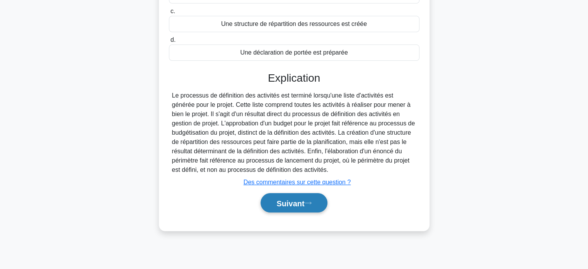
click at [271, 204] on button "Suivant" at bounding box center [294, 203] width 67 height 20
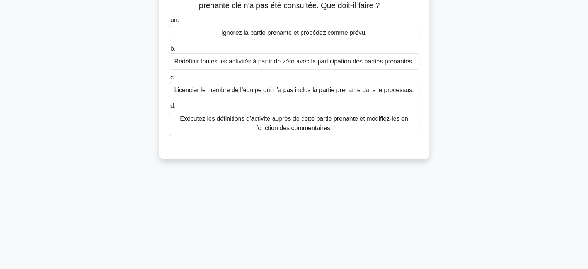
scroll to position [24, 0]
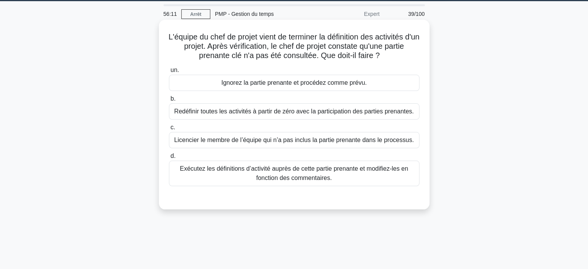
click at [319, 114] on font "Redéfinir toutes les activités à partir de zéro avec la participation des parti…" at bounding box center [294, 111] width 240 height 7
click at [169, 101] on input "b. Redéfinir toutes les activités à partir de zéro avec la participation des pa…" at bounding box center [169, 98] width 0 height 5
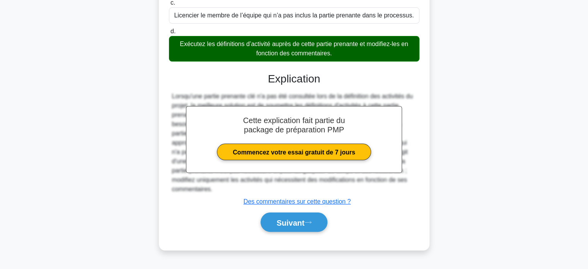
scroll to position [153, 0]
click at [279, 227] on font "Suivant" at bounding box center [290, 222] width 28 height 9
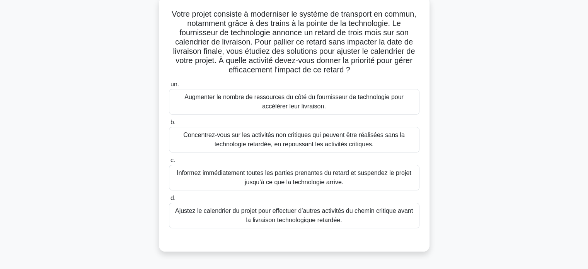
scroll to position [33, 0]
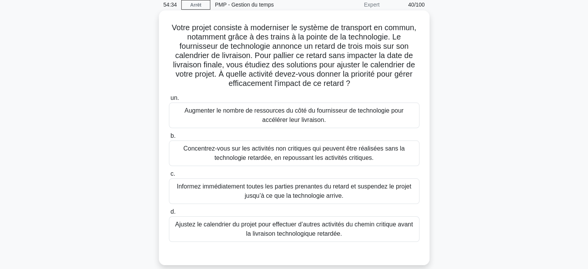
click at [273, 233] on font "Ajustez le calendrier du projet pour effectuer d’autres activités du chemin cri…" at bounding box center [294, 229] width 238 height 16
click at [169, 214] on input "d. Ajustez le calendrier du projet pour effectuer d’autres activités du chemin …" at bounding box center [169, 211] width 0 height 5
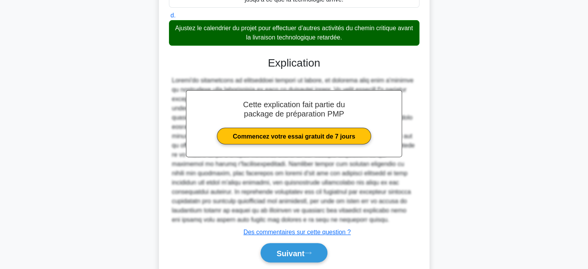
scroll to position [255, 0]
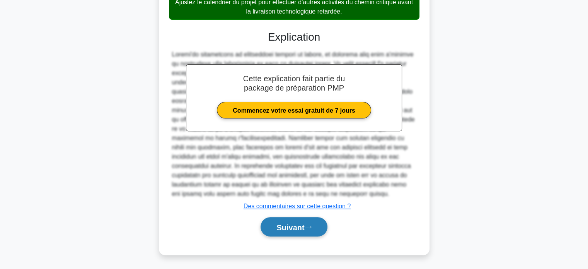
click at [278, 225] on font "Suivant" at bounding box center [290, 227] width 28 height 9
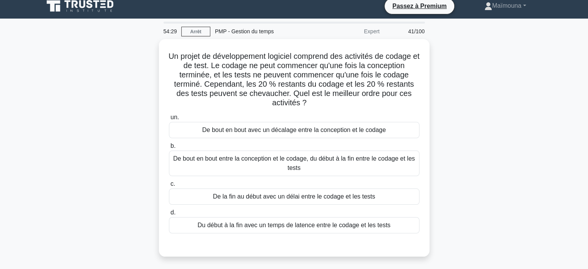
scroll to position [0, 0]
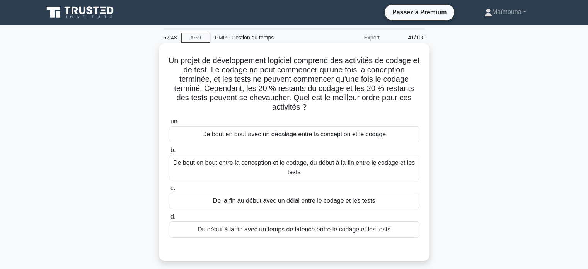
click at [244, 230] on font "Du début à la fin avec un temps de latence entre le codage et les tests" at bounding box center [294, 229] width 193 height 7
click at [169, 219] on input "d. Du début à la fin avec un temps de latence entre le codage et les tests" at bounding box center [169, 216] width 0 height 5
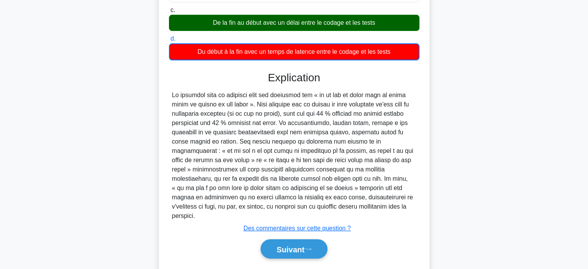
scroll to position [190, 0]
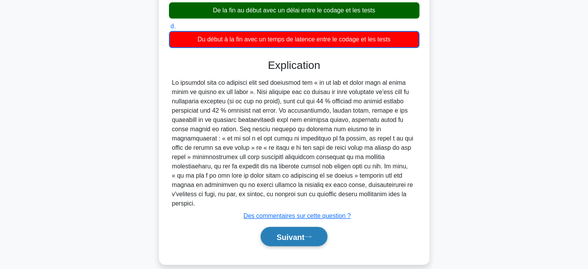
click at [277, 232] on font "Suivant" at bounding box center [290, 236] width 28 height 9
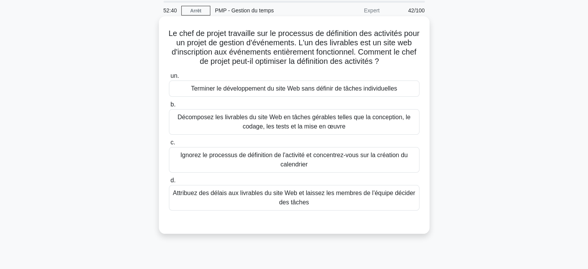
scroll to position [0, 0]
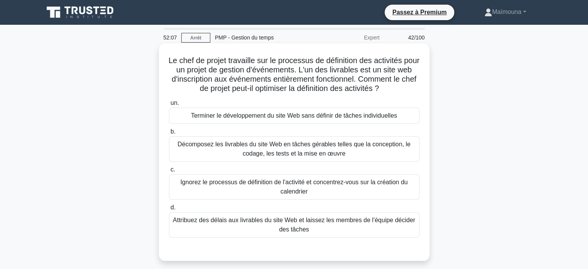
click at [278, 153] on font "Décomposez les livrables du site Web en tâches gérables telles que la conceptio…" at bounding box center [293, 149] width 233 height 16
click at [169, 134] on input "b. Décomposez les livrables du site Web en tâches gérables telles que la concep…" at bounding box center [169, 131] width 0 height 5
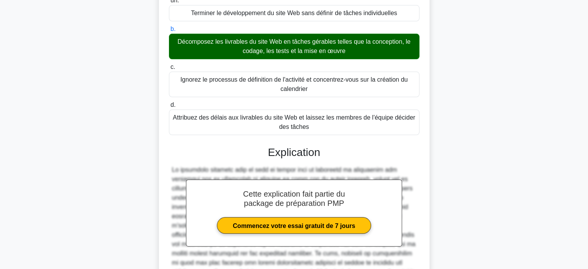
scroll to position [181, 0]
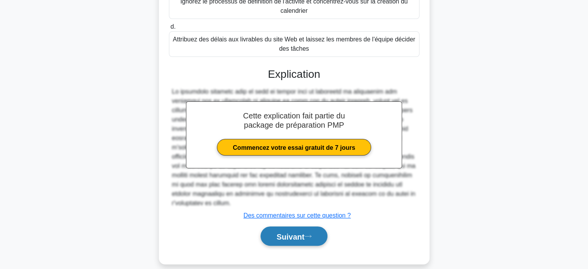
click at [280, 226] on button "Suivant" at bounding box center [294, 236] width 67 height 20
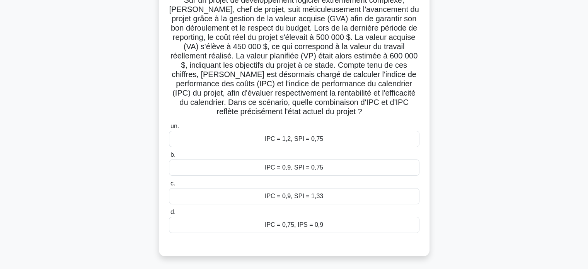
scroll to position [33, 0]
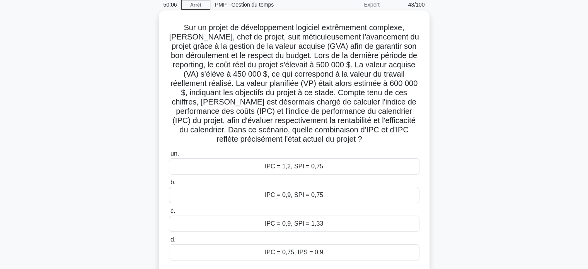
click at [297, 227] on font "IPC = 0,9, SPI = 1,33" at bounding box center [294, 223] width 58 height 7
click at [169, 213] on input "c. IPC = 0,9, SPI = 1,33" at bounding box center [169, 210] width 0 height 5
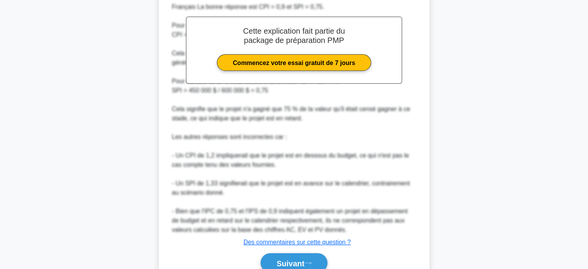
scroll to position [342, 0]
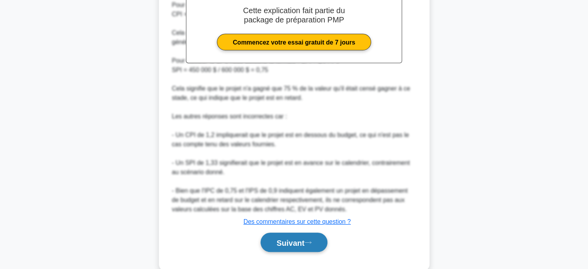
drag, startPoint x: 280, startPoint y: 244, endPoint x: 280, endPoint y: 240, distance: 4.3
click at [280, 242] on font "Suivant" at bounding box center [290, 242] width 28 height 9
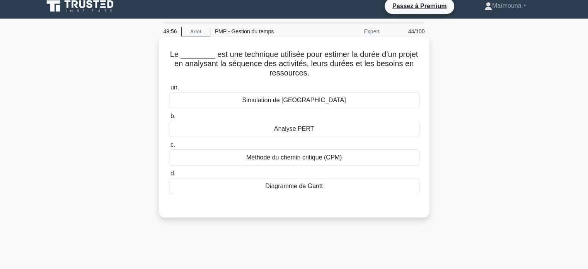
scroll to position [0, 0]
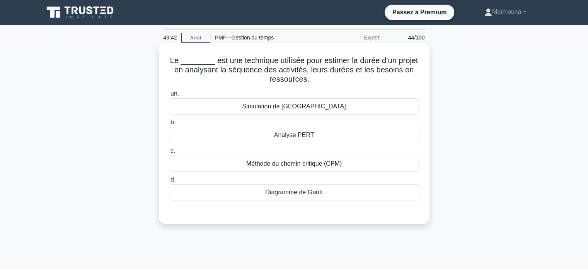
click at [297, 107] on font "Simulation de [GEOGRAPHIC_DATA]" at bounding box center [294, 106] width 104 height 7
click at [169, 96] on input "un. Simulation de [GEOGRAPHIC_DATA]" at bounding box center [169, 93] width 0 height 5
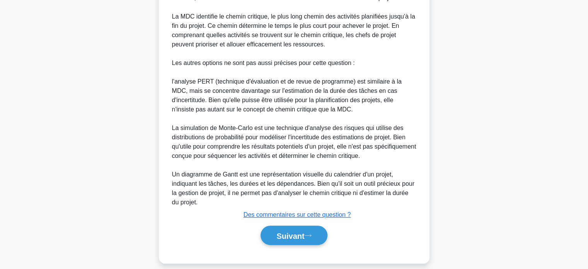
scroll to position [264, 0]
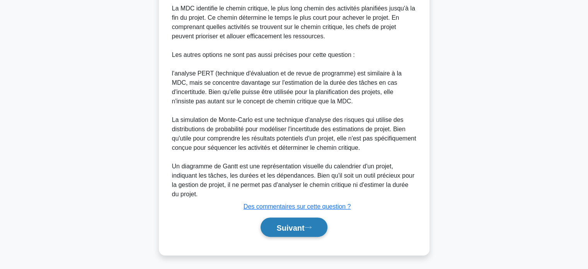
click at [276, 231] on font "Suivant" at bounding box center [290, 227] width 28 height 9
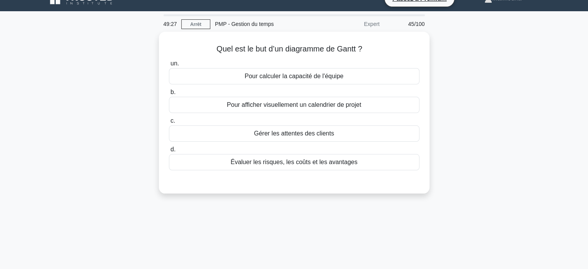
scroll to position [0, 0]
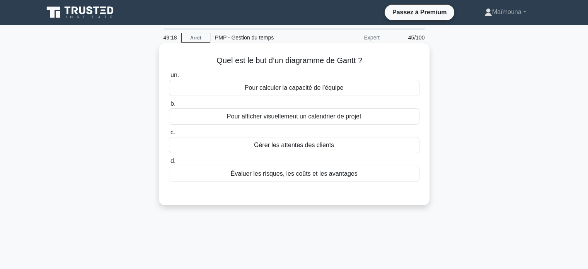
click at [279, 119] on font "Pour afficher visuellement un calendrier de projet" at bounding box center [294, 116] width 134 height 7
click at [169, 106] on input "b. Pour afficher visuellement un calendrier de projet" at bounding box center [169, 103] width 0 height 5
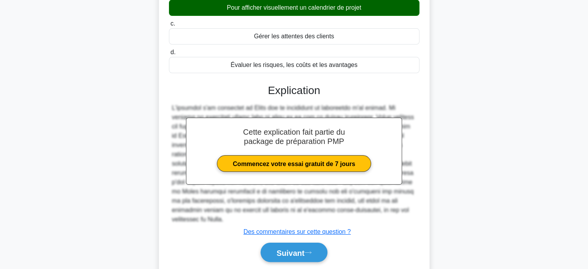
scroll to position [116, 0]
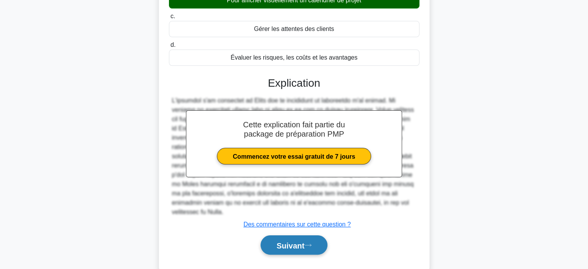
drag, startPoint x: 280, startPoint y: 236, endPoint x: 280, endPoint y: 230, distance: 5.8
click at [280, 241] on font "Suivant" at bounding box center [290, 245] width 28 height 9
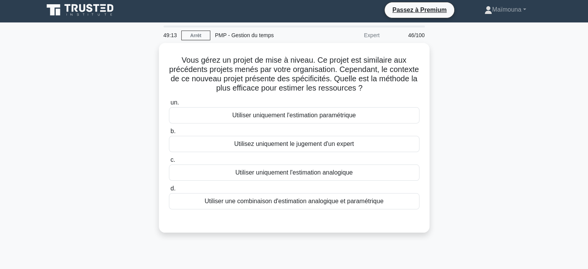
scroll to position [0, 0]
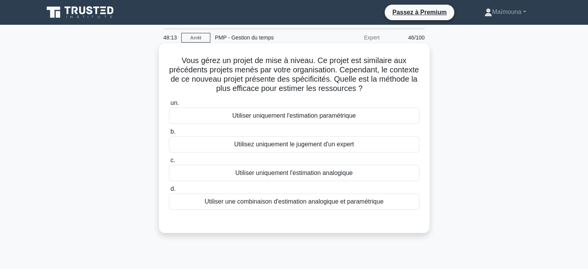
click at [295, 203] on font "Utiliser une combinaison d'estimation analogique et paramétrique" at bounding box center [294, 201] width 179 height 7
click at [169, 191] on input "d. Utiliser une combinaison d'estimation analogique et paramétrique" at bounding box center [169, 188] width 0 height 5
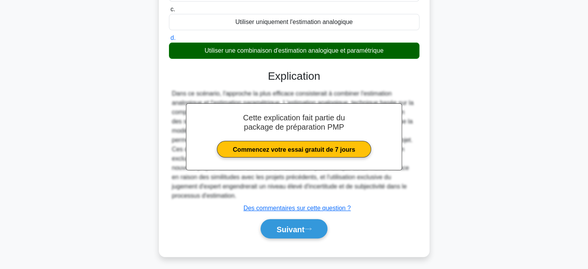
scroll to position [153, 0]
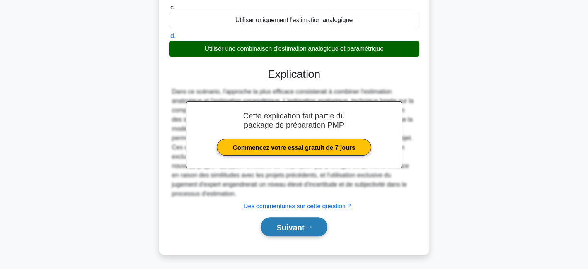
click at [284, 224] on font "Suivant" at bounding box center [290, 227] width 28 height 9
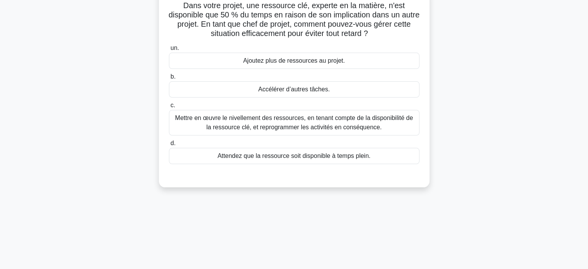
scroll to position [33, 0]
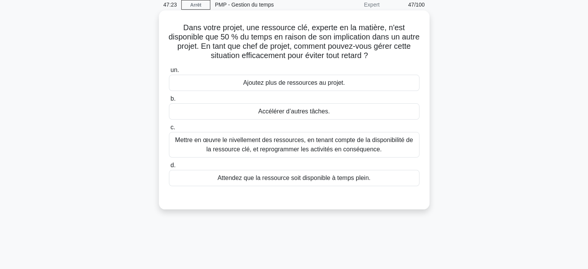
click at [295, 152] on font "Mettre en œuvre le nivellement des ressources, en tenant compte de la disponibi…" at bounding box center [294, 144] width 238 height 16
click at [169, 130] on input "c. Mettre en œuvre le nivellement des ressources, en tenant compte de la dispon…" at bounding box center [169, 127] width 0 height 5
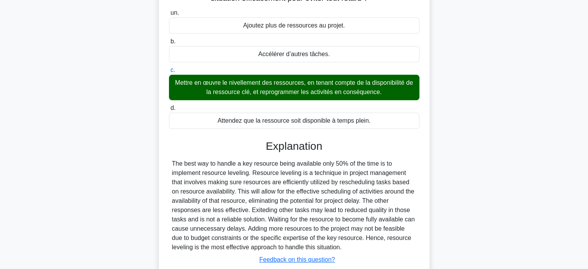
scroll to position [153, 0]
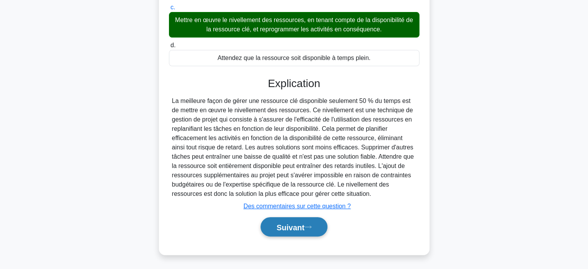
click at [297, 225] on font "Suivant" at bounding box center [290, 227] width 28 height 9
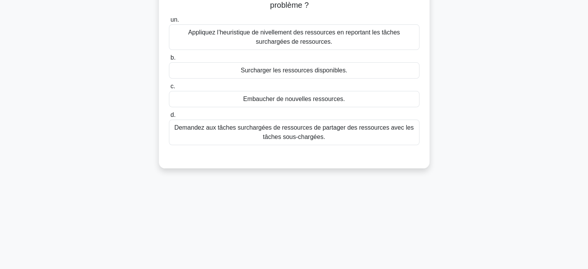
scroll to position [0, 0]
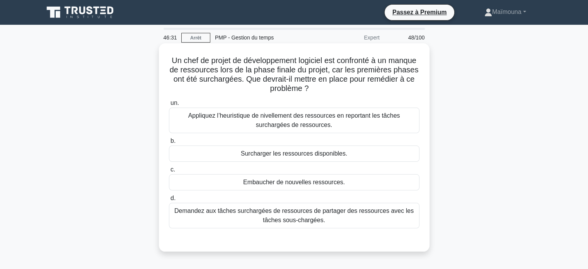
click at [294, 218] on font "Demandez aux tâches surchargées de ressources de partager des ressources avec l…" at bounding box center [293, 215] width 239 height 16
click at [169, 201] on input "d. Demandez aux tâches surchargées de ressources de partager des ressources ave…" at bounding box center [169, 198] width 0 height 5
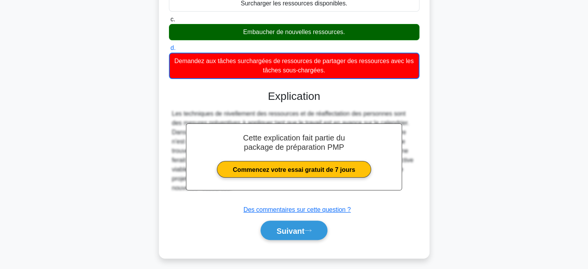
scroll to position [153, 0]
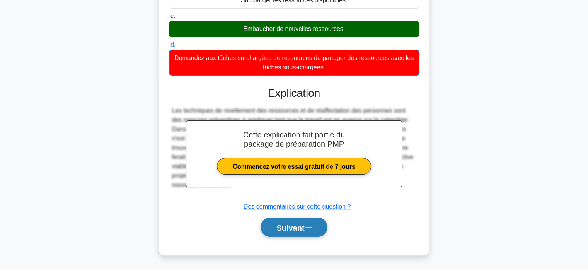
click at [276, 227] on font "Suivant" at bounding box center [290, 227] width 28 height 9
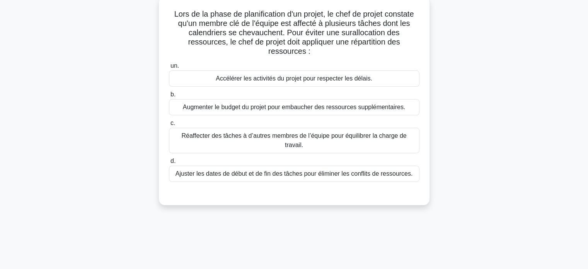
scroll to position [33, 0]
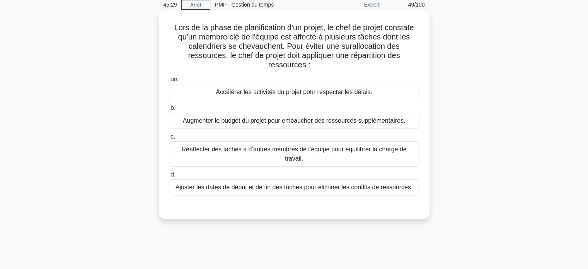
click at [304, 184] on font "Ajuster les dates de début et de fin des tâches pour éliminer les conflits de r…" at bounding box center [294, 187] width 237 height 7
click at [169, 177] on input "d. Ajuster les dates de début et de fin des tâches pour éliminer les conflits d…" at bounding box center [169, 174] width 0 height 5
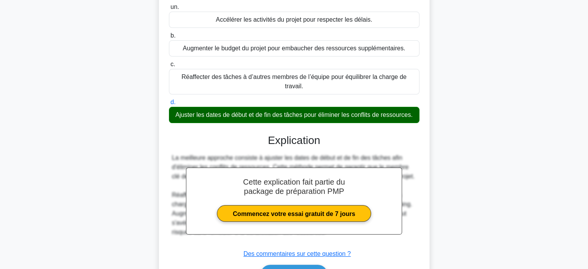
scroll to position [149, 0]
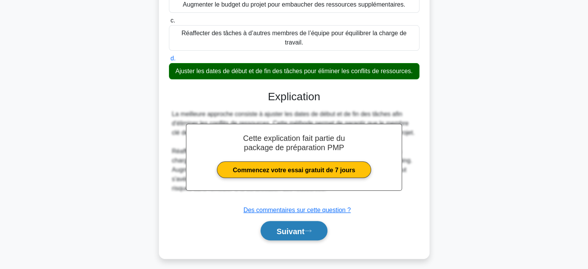
click at [293, 227] on font "Suivant" at bounding box center [290, 231] width 28 height 9
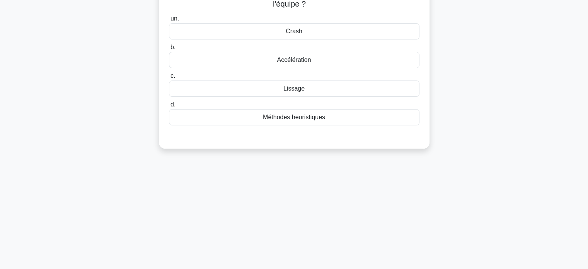
scroll to position [33, 0]
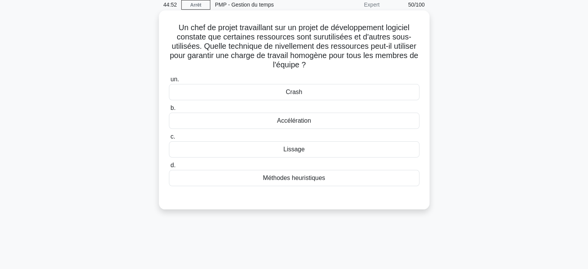
click at [294, 157] on div "Lissage" at bounding box center [294, 149] width 251 height 16
click at [169, 139] on input "c. [GEOGRAPHIC_DATA]" at bounding box center [169, 136] width 0 height 5
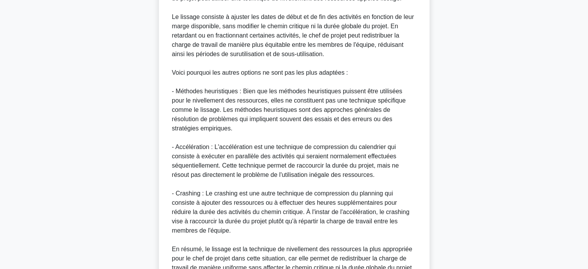
scroll to position [320, 0]
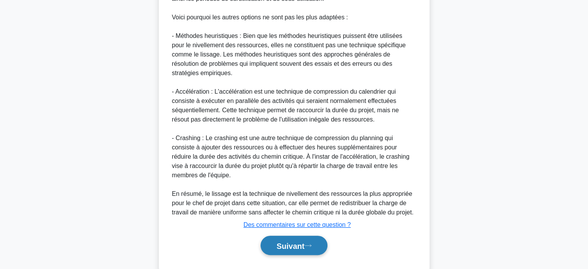
click at [280, 241] on font "Suivant" at bounding box center [290, 245] width 28 height 9
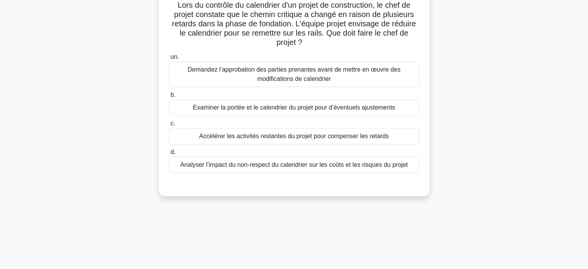
scroll to position [33, 0]
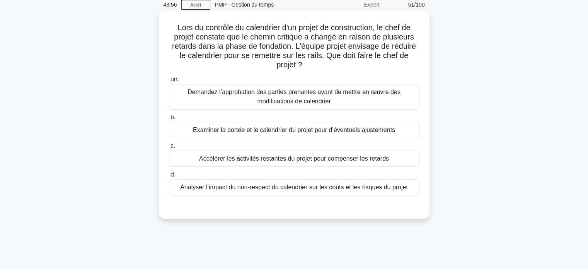
click at [247, 192] on font "Analyser l’impact du non-respect du calendrier sur les coûts et les risques du …" at bounding box center [294, 187] width 228 height 9
click at [169, 177] on input "d. Analyser l’impact du non-respect du calendrier sur les coûts et les risques …" at bounding box center [169, 174] width 0 height 5
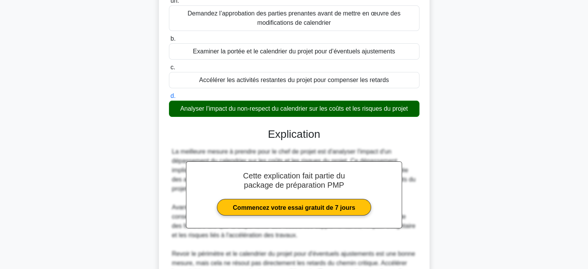
scroll to position [218, 0]
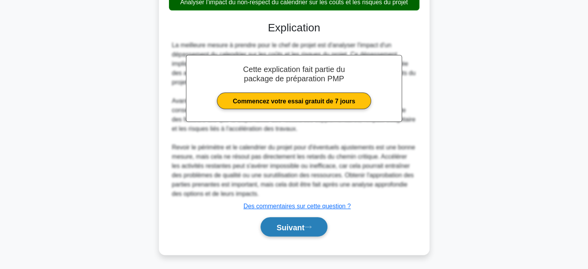
click at [281, 228] on font "Suivant" at bounding box center [290, 227] width 28 height 9
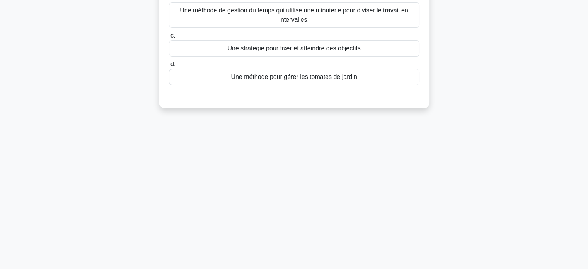
scroll to position [0, 0]
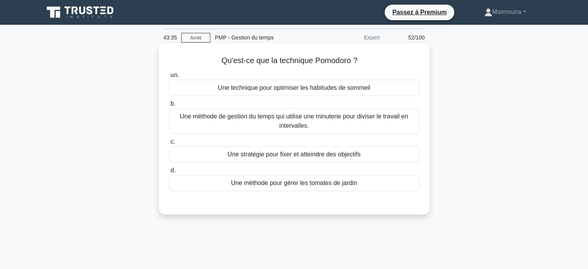
click at [298, 127] on font "Une méthode de gestion du temps qui utilise une minuterie pour diviser le trava…" at bounding box center [294, 121] width 229 height 16
click at [169, 106] on input "b. Une méthode de gestion du temps qui utilise une minuterie pour diviser le tr…" at bounding box center [169, 103] width 0 height 5
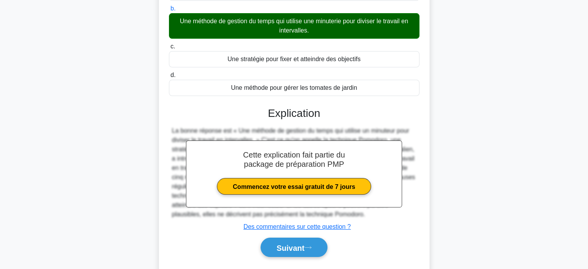
scroll to position [149, 0]
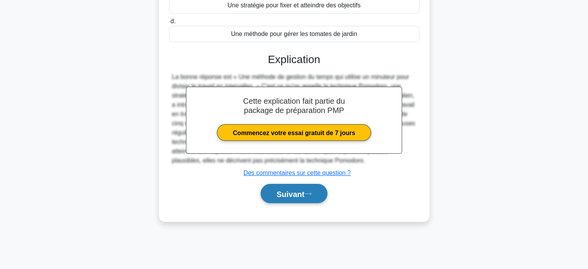
click at [294, 189] on font "Suivant" at bounding box center [290, 193] width 28 height 9
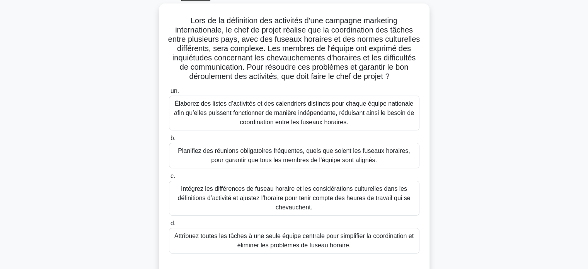
scroll to position [33, 0]
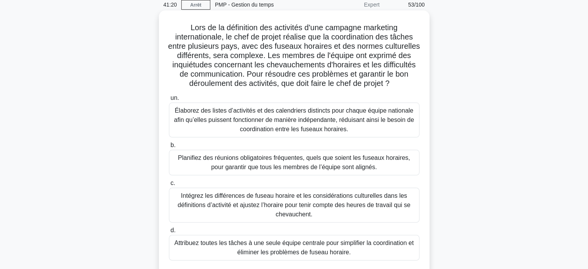
click at [305, 217] on font "Intégrez les différences de fuseau horaire et les considérations culturelles da…" at bounding box center [293, 204] width 233 height 25
click at [169, 186] on input "c. Intégrez les différences de fuseau horaire et les considérations culturelles…" at bounding box center [169, 183] width 0 height 5
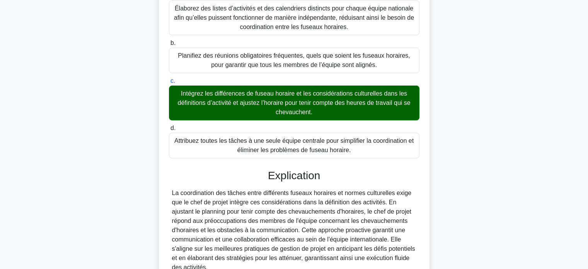
scroll to position [218, 0]
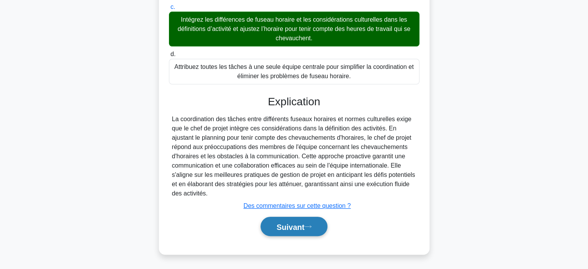
click at [295, 225] on font "Suivant" at bounding box center [290, 226] width 28 height 9
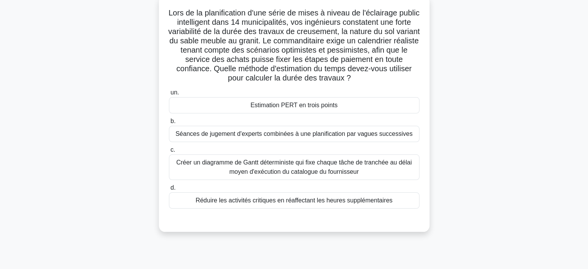
scroll to position [33, 0]
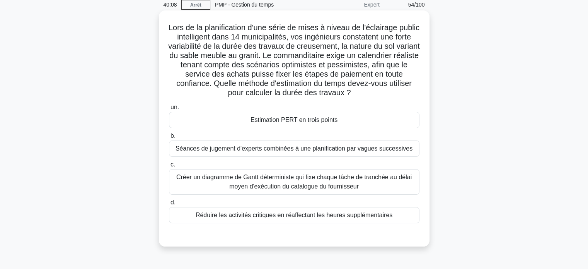
click at [290, 125] on font "Estimation PERT en trois points" at bounding box center [294, 119] width 87 height 9
click at [169, 110] on input "un. Estimation PERT en trois points" at bounding box center [169, 107] width 0 height 5
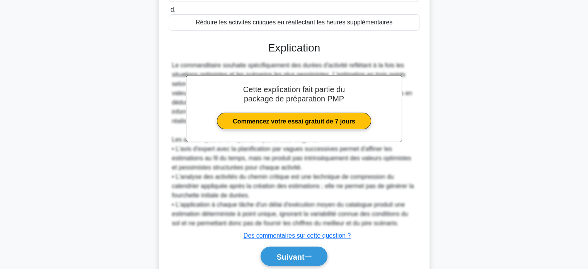
scroll to position [255, 0]
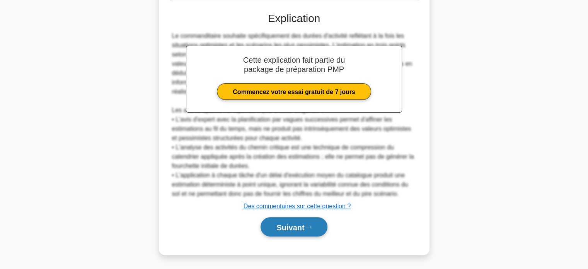
click at [276, 227] on font "Suivant" at bounding box center [290, 227] width 28 height 9
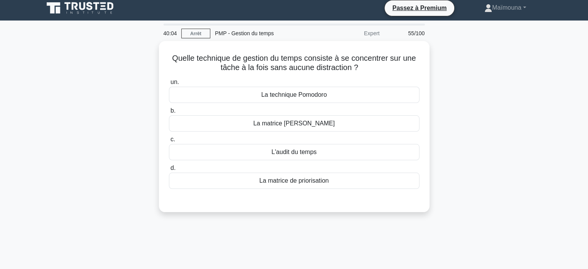
scroll to position [0, 0]
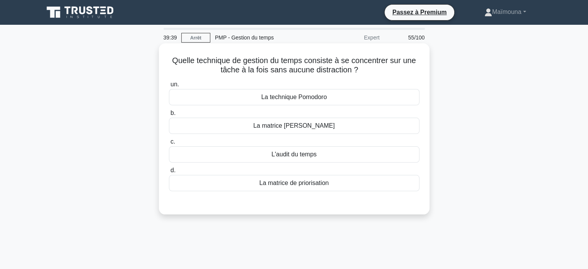
click at [297, 156] on font "L'audit du temps" at bounding box center [293, 154] width 45 height 7
click at [169, 144] on input "c. L'audit du temps" at bounding box center [169, 141] width 0 height 5
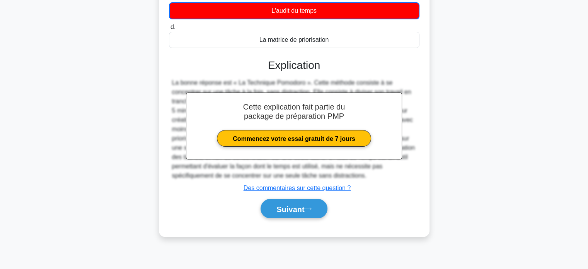
scroll to position [149, 0]
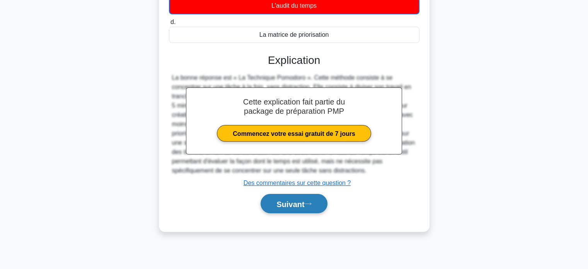
click at [286, 204] on font "Suivant" at bounding box center [290, 204] width 28 height 9
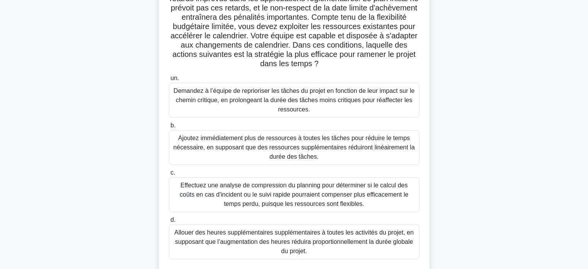
scroll to position [110, 0]
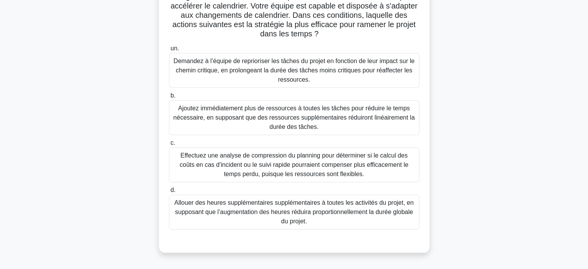
click at [231, 161] on font "Effectuez une analyse de compression du planning pour déterminer si le calcul d…" at bounding box center [294, 164] width 229 height 25
click at [169, 145] on input "c. Effectuez une analyse de compression du planning pour déterminer si le calcu…" at bounding box center [169, 142] width 0 height 5
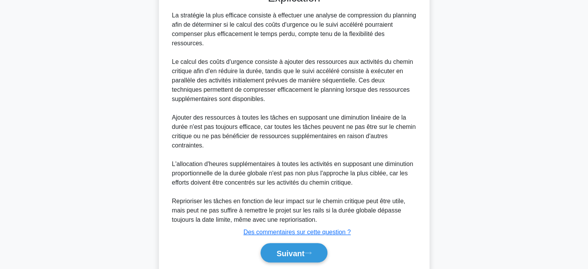
scroll to position [385, 0]
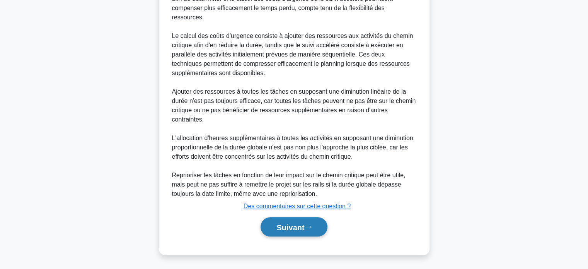
click at [281, 223] on font "Suivant" at bounding box center [290, 227] width 28 height 9
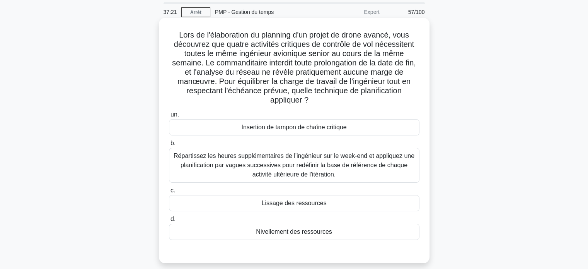
scroll to position [39, 0]
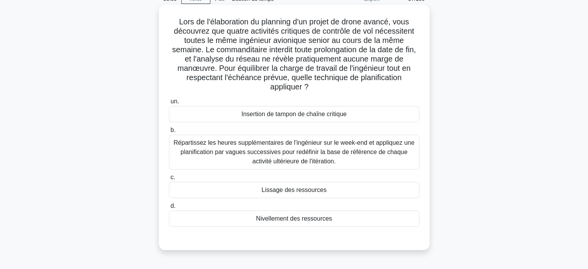
click at [293, 222] on font "Nivellement des ressources" at bounding box center [294, 218] width 76 height 7
click at [169, 208] on input "d. Nivellement des ressources" at bounding box center [169, 205] width 0 height 5
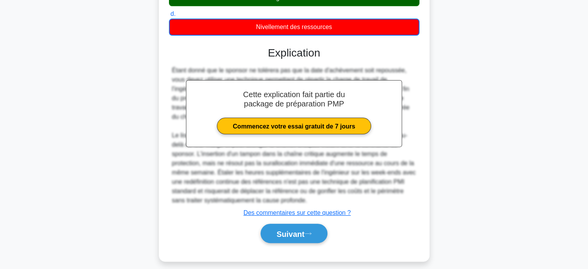
scroll to position [237, 0]
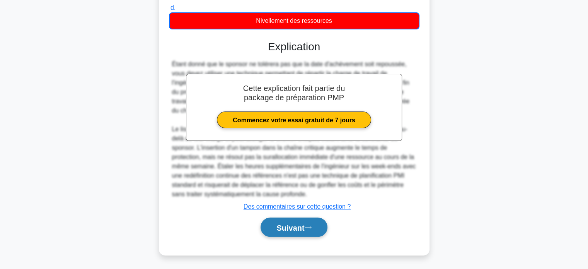
click at [288, 227] on font "Suivant" at bounding box center [290, 227] width 28 height 9
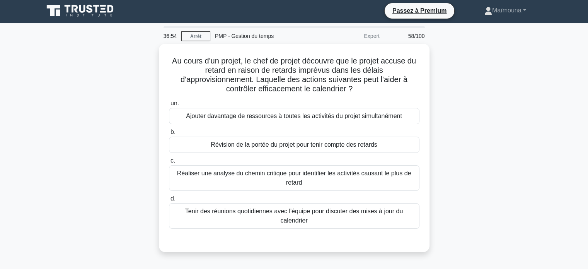
scroll to position [0, 0]
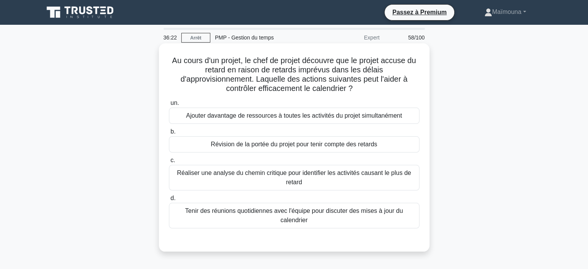
click at [296, 184] on font "Réaliser une analyse du chemin critique pour identifier les activités causant l…" at bounding box center [294, 177] width 234 height 16
click at [169, 163] on input "c. Réaliser une analyse du chemin critique pour identifier les activités causan…" at bounding box center [169, 160] width 0 height 5
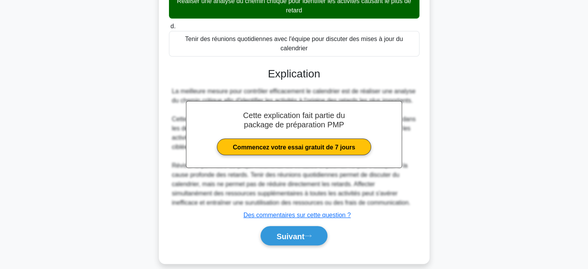
scroll to position [181, 0]
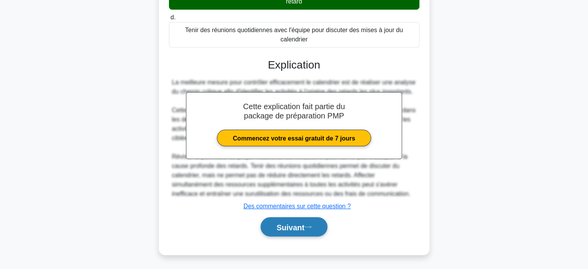
click at [303, 227] on font "Suivant" at bounding box center [290, 227] width 28 height 9
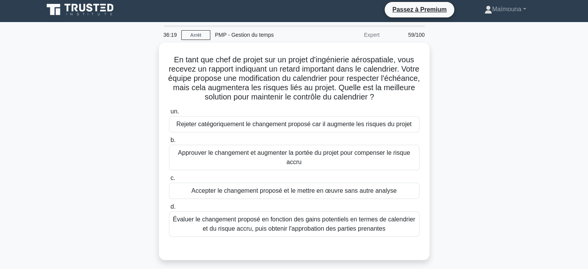
scroll to position [0, 0]
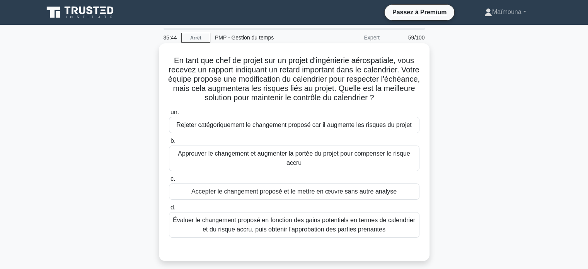
click at [222, 226] on font "Évaluer le changement proposé en fonction des gains potentiels en termes de cal…" at bounding box center [294, 224] width 244 height 19
click at [169, 210] on input "d. Évaluer le changement proposé en fonction des gains potentiels en termes de …" at bounding box center [169, 207] width 0 height 5
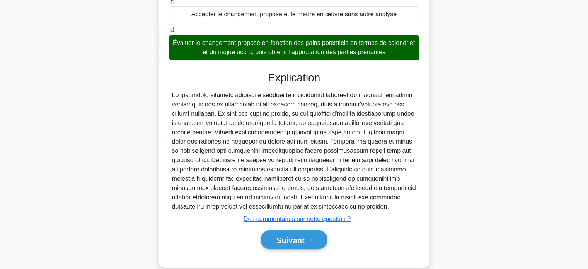
scroll to position [190, 0]
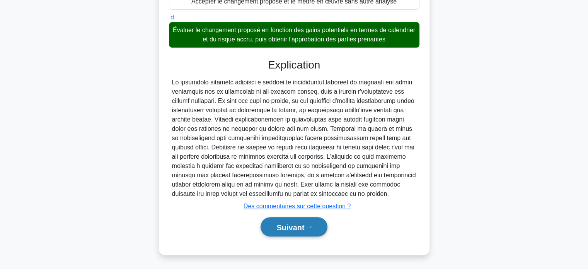
click at [281, 233] on button "Suivant" at bounding box center [294, 227] width 67 height 20
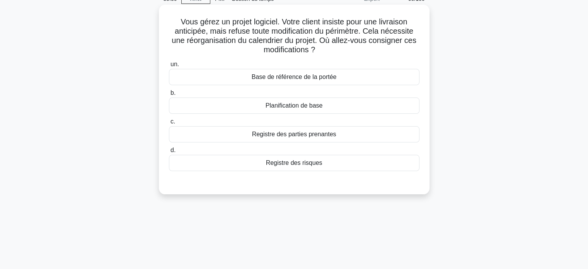
scroll to position [33, 0]
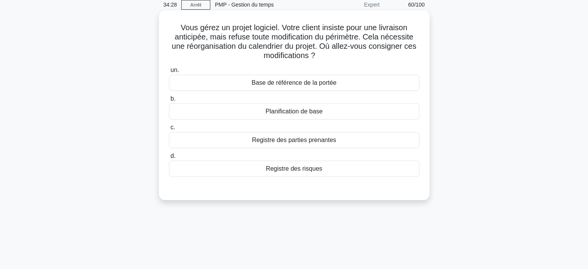
click at [301, 173] on font "Registre des risques" at bounding box center [294, 168] width 56 height 9
click at [169, 159] on input "d. Registre des risques" at bounding box center [169, 156] width 0 height 5
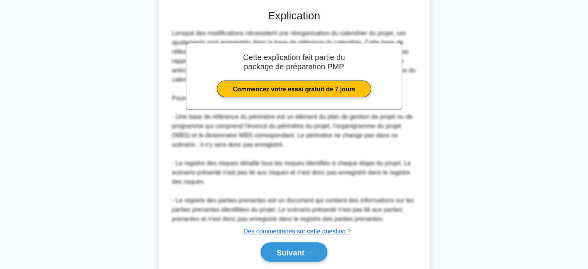
scroll to position [226, 0]
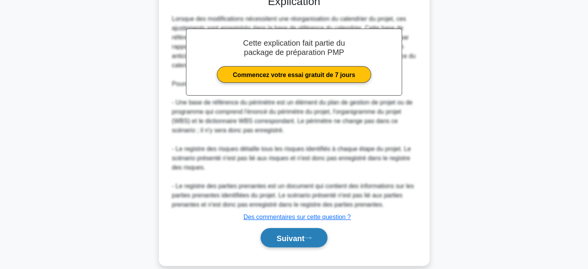
click at [276, 237] on font "Suivant" at bounding box center [290, 238] width 28 height 9
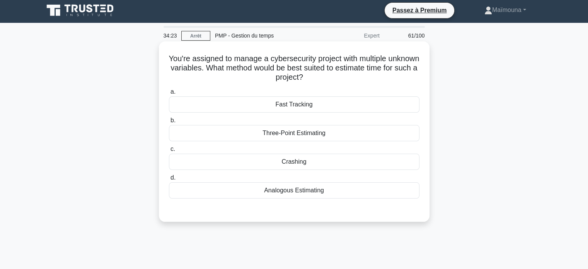
scroll to position [0, 0]
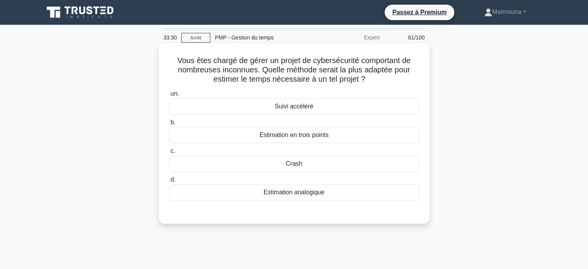
click at [291, 195] on font "Estimation analogique" at bounding box center [294, 192] width 61 height 7
click at [169, 182] on input "d. Estimation analogique" at bounding box center [169, 179] width 0 height 5
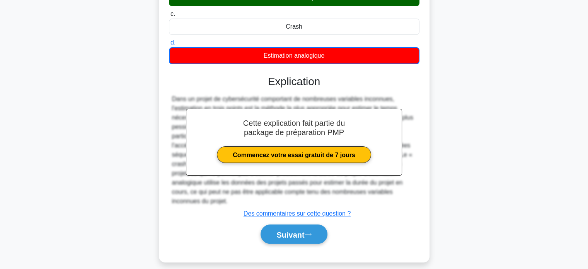
scroll to position [149, 0]
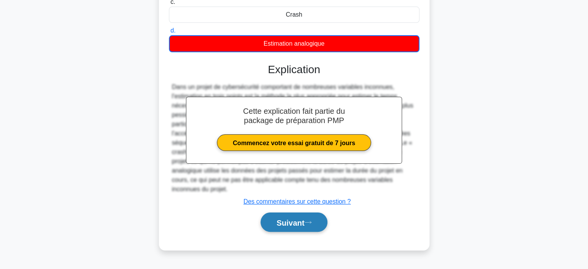
click at [287, 218] on font "Suivant" at bounding box center [290, 222] width 28 height 9
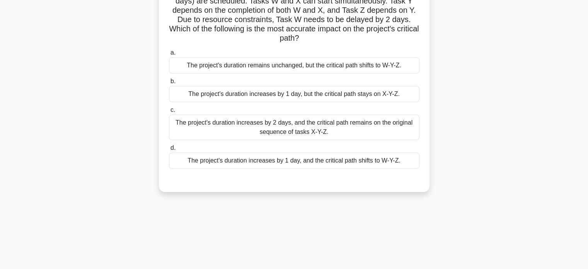
scroll to position [33, 0]
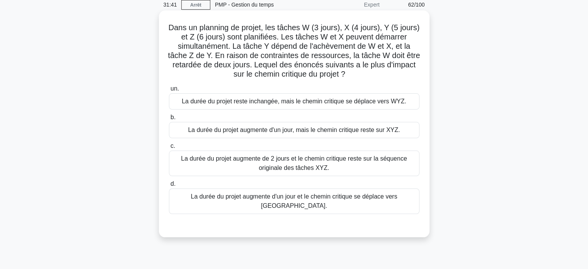
click at [327, 201] on font "La durée du projet augmente d'un jour et le chemin critique se déplace vers [GE…" at bounding box center [294, 201] width 244 height 19
click at [169, 186] on input "d. La durée du projet augmente d'un jour et le chemin critique se déplace vers …" at bounding box center [169, 183] width 0 height 5
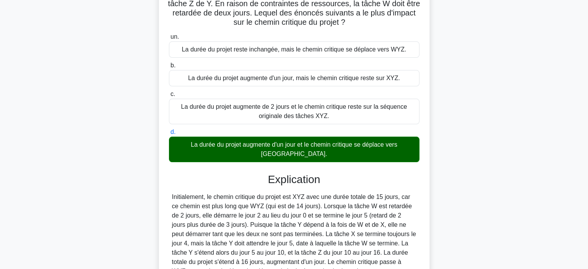
scroll to position [153, 0]
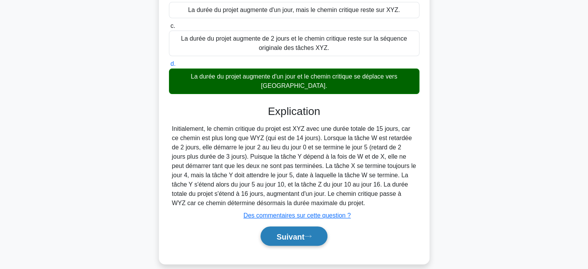
click at [284, 232] on font "Suivant" at bounding box center [290, 236] width 28 height 9
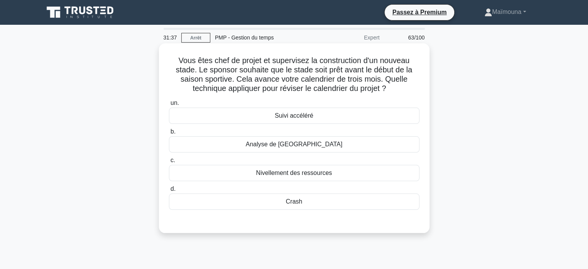
scroll to position [0, 0]
click at [297, 147] on font "Analyse de [GEOGRAPHIC_DATA]" at bounding box center [294, 144] width 97 height 7
click at [169, 134] on input "b. Analyse de [GEOGRAPHIC_DATA]" at bounding box center [169, 131] width 0 height 5
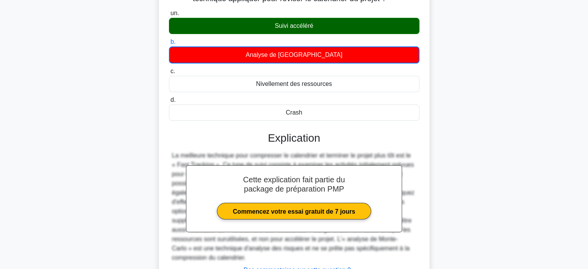
scroll to position [153, 0]
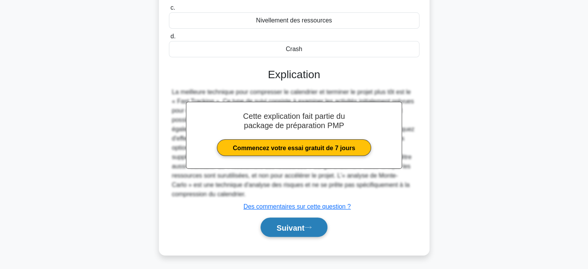
click at [280, 229] on font "Suivant" at bounding box center [290, 227] width 28 height 9
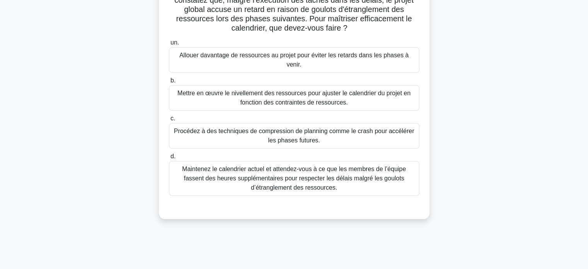
scroll to position [33, 0]
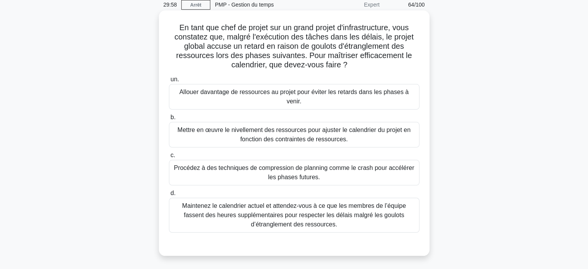
click at [311, 130] on font "Mettre en œuvre le nivellement des ressources pour ajuster le calendrier du pro…" at bounding box center [293, 134] width 233 height 16
click at [169, 120] on input "b. Mettre en œuvre le nivellement des ressources pour ajuster le calendrier du …" at bounding box center [169, 117] width 0 height 5
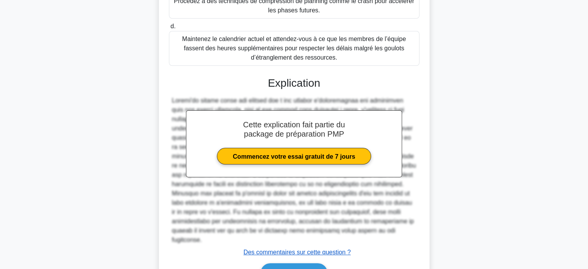
scroll to position [236, 0]
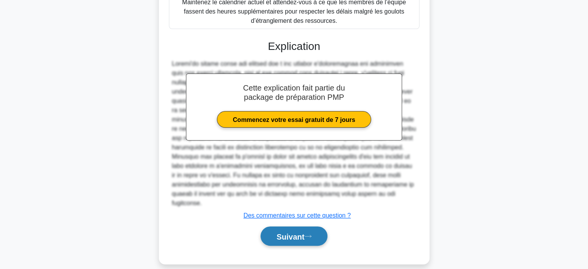
click at [278, 232] on font "Suivant" at bounding box center [290, 236] width 28 height 9
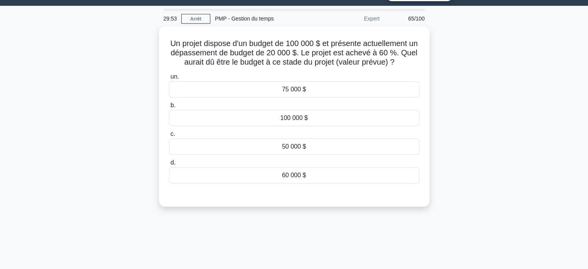
scroll to position [0, 0]
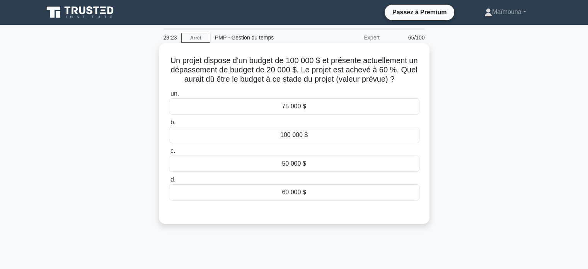
click at [285, 109] on font "75 000 $" at bounding box center [294, 106] width 24 height 7
click at [169, 96] on input "un. 75 000 $" at bounding box center [169, 93] width 0 height 5
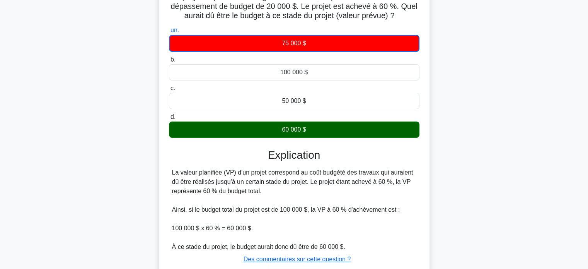
scroll to position [149, 0]
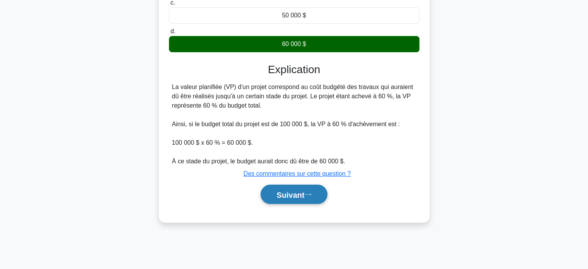
click at [292, 190] on font "Suivant" at bounding box center [290, 194] width 28 height 9
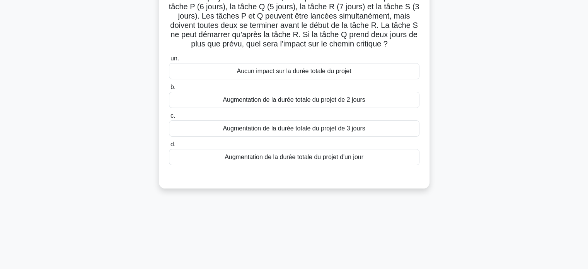
scroll to position [0, 0]
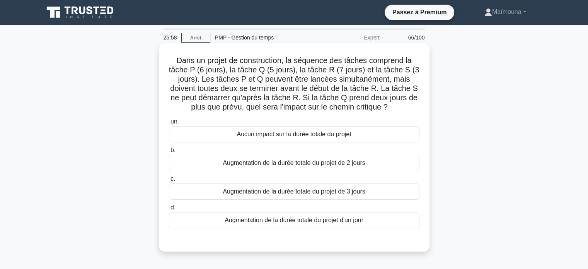
click at [301, 223] on font "Augmentation de la durée totale du projet d'un jour" at bounding box center [294, 220] width 139 height 7
click at [169, 210] on input "d. Augmentation de la durée totale du projet d'un jour" at bounding box center [169, 207] width 0 height 5
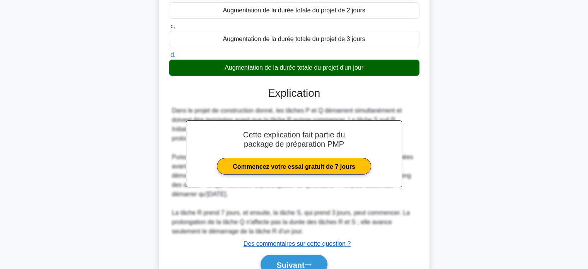
scroll to position [190, 0]
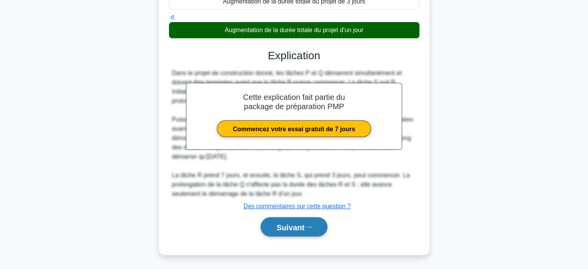
click at [281, 225] on font "Suivant" at bounding box center [290, 227] width 28 height 9
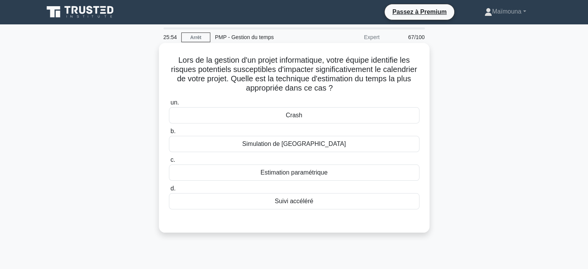
scroll to position [0, 0]
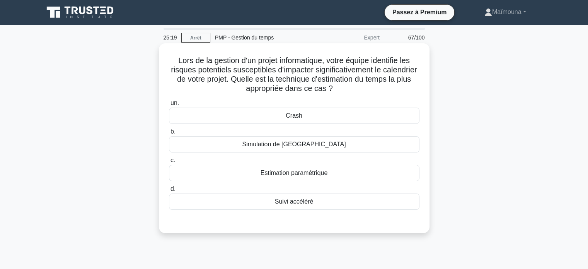
click at [294, 205] on font "Suivi accéléré" at bounding box center [294, 201] width 39 height 7
click at [169, 191] on input "d. Suivi accéléré" at bounding box center [169, 188] width 0 height 5
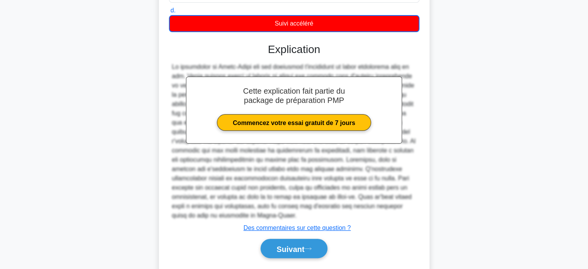
scroll to position [200, 0]
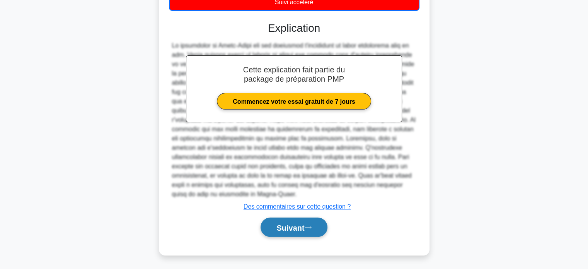
click at [281, 223] on font "Suivant" at bounding box center [290, 227] width 28 height 9
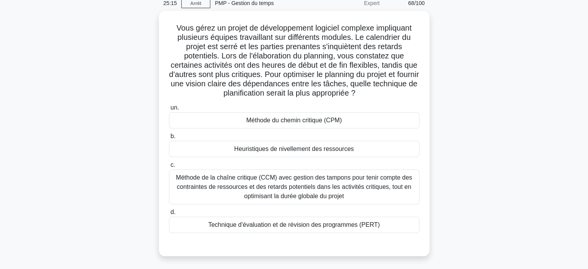
scroll to position [33, 0]
click at [266, 184] on font "Méthode de la chaîne critique (CCM) avec gestion des tampons pour tenir compte …" at bounding box center [294, 186] width 236 height 25
click at [169, 167] on input "c. Méthode de la chaîne critique (CCM) avec gestion des tampons pour tenir comp…" at bounding box center [169, 164] width 0 height 5
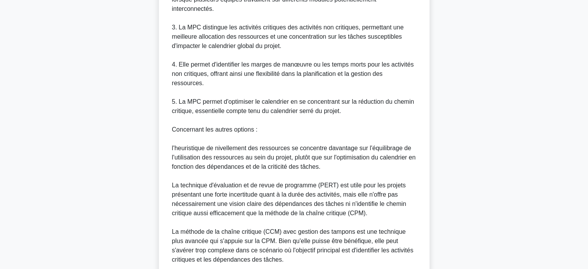
scroll to position [420, 0]
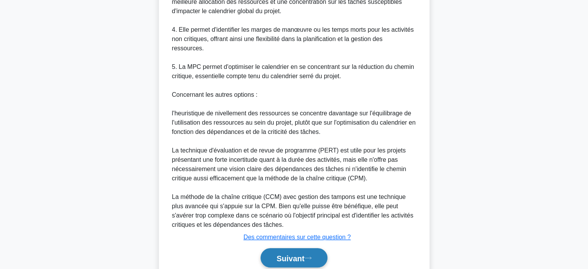
click at [278, 254] on font "Suivant" at bounding box center [290, 258] width 28 height 9
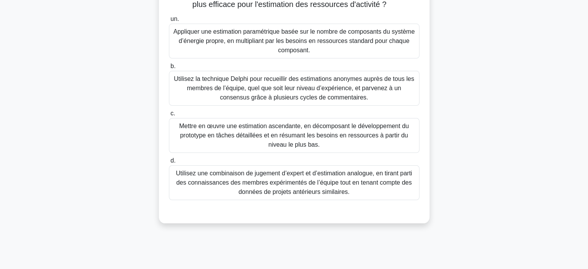
scroll to position [149, 0]
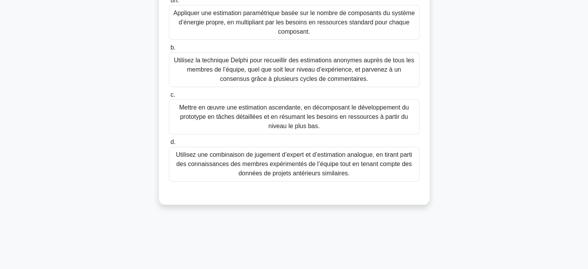
click at [231, 162] on font "Utilisez une combinaison de jugement d’expert et d’estimation analogue, en tira…" at bounding box center [294, 163] width 236 height 25
click at [169, 145] on input "d. Utilisez une combinaison de jugement d’expert et d’estimation analogue, en t…" at bounding box center [169, 142] width 0 height 5
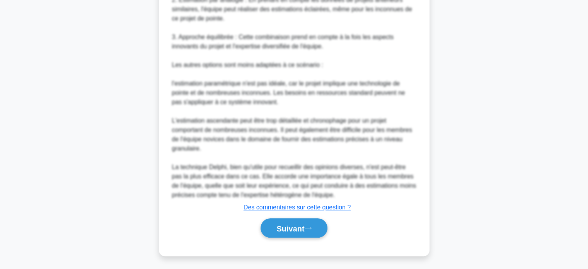
scroll to position [459, 0]
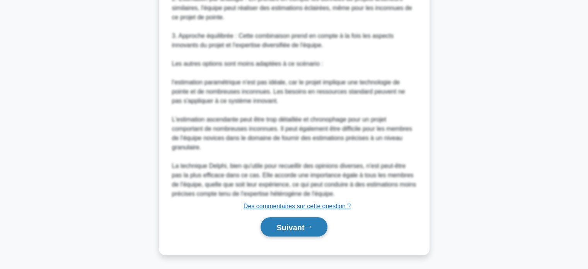
click at [276, 224] on font "Suivant" at bounding box center [290, 227] width 28 height 9
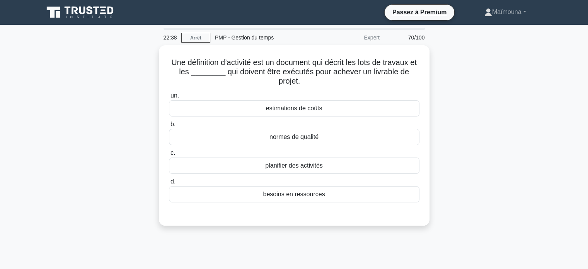
scroll to position [0, 0]
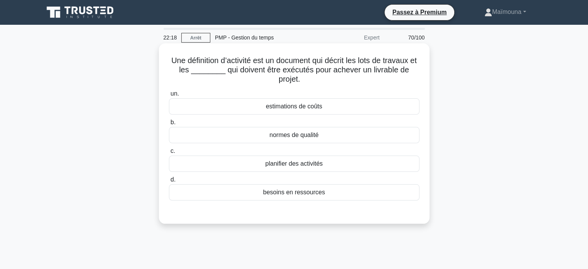
click at [305, 109] on font "estimations de coûts" at bounding box center [294, 106] width 56 height 7
click at [169, 96] on input "un. estimations de coûts" at bounding box center [169, 93] width 0 height 5
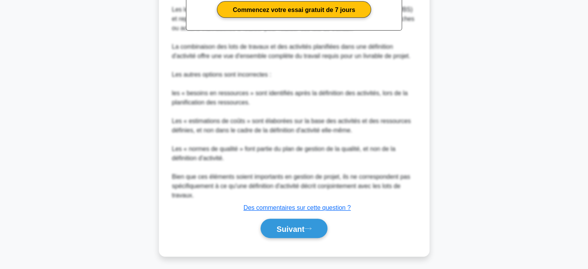
scroll to position [283, 0]
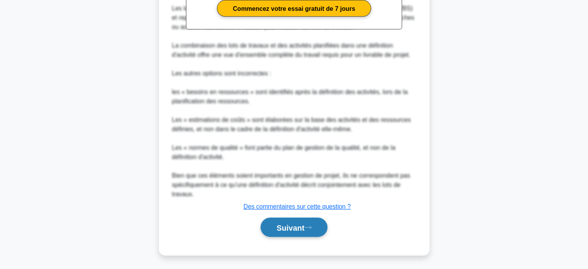
click at [284, 230] on font "Suivant" at bounding box center [290, 227] width 28 height 9
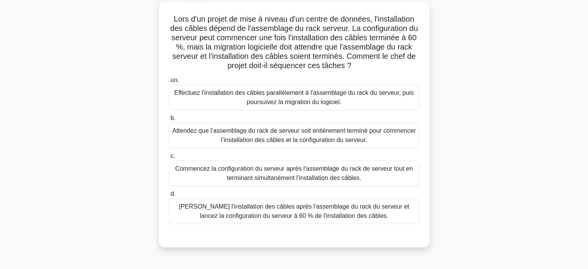
scroll to position [44, 0]
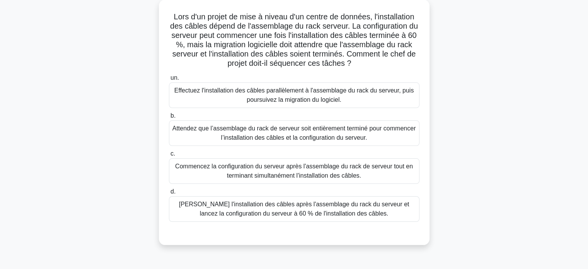
click at [291, 202] on font "[PERSON_NAME] l'installation des câbles après l'assemblage du rack du serveur e…" at bounding box center [294, 209] width 230 height 16
click at [169, 194] on input "d. [PERSON_NAME] l'installation des câbles après l'assemblage du rack du serveu…" at bounding box center [169, 191] width 0 height 5
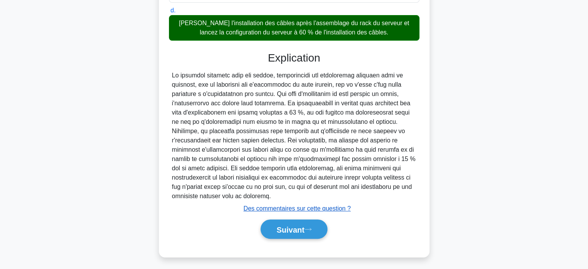
scroll to position [227, 0]
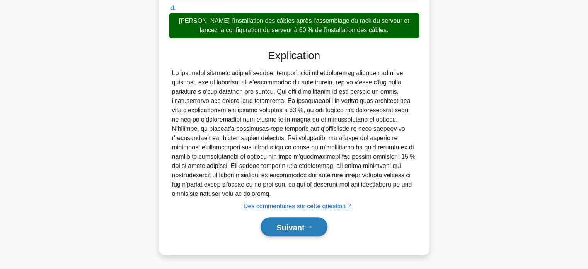
click at [285, 221] on button "Suivant" at bounding box center [294, 227] width 67 height 20
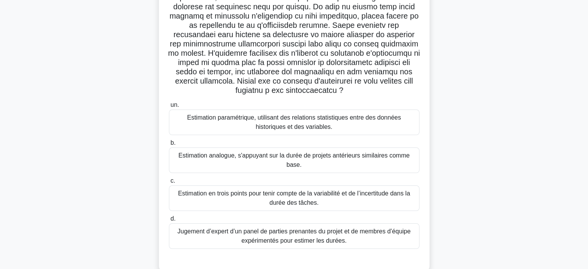
scroll to position [116, 0]
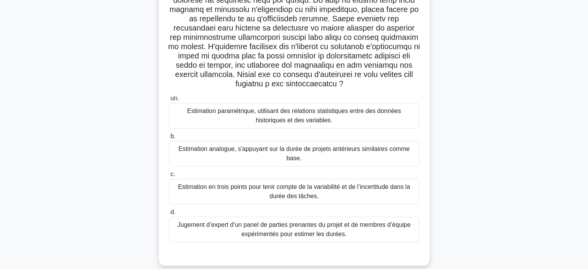
click at [267, 232] on font "Jugement d’expert d’un panel de parties prenantes du projet et de membres d’équ…" at bounding box center [293, 229] width 233 height 16
click at [169, 215] on input "d. Jugement d’expert d’un panel de parties prenantes du projet et de membres d’…" at bounding box center [169, 212] width 0 height 5
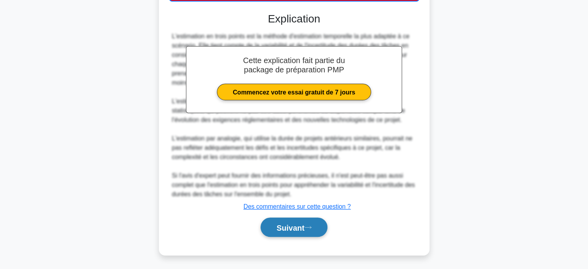
click at [266, 225] on button "Suivant" at bounding box center [294, 227] width 67 height 20
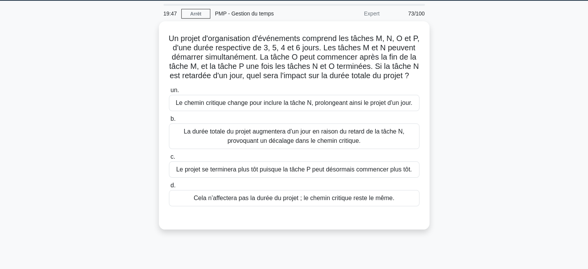
scroll to position [0, 0]
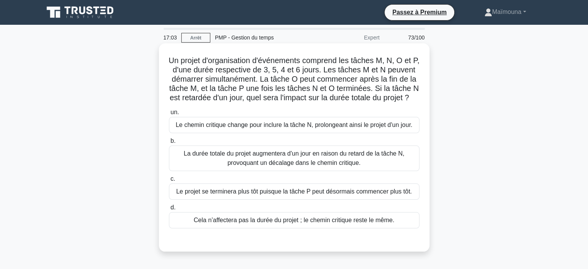
click at [231, 223] on font "Cela n’affectera pas la durée du projet ; le chemin critique reste le même." at bounding box center [294, 220] width 201 height 7
click at [169, 210] on input "d. Cela n’affectera pas la durée du projet ; le chemin critique reste le même." at bounding box center [169, 207] width 0 height 5
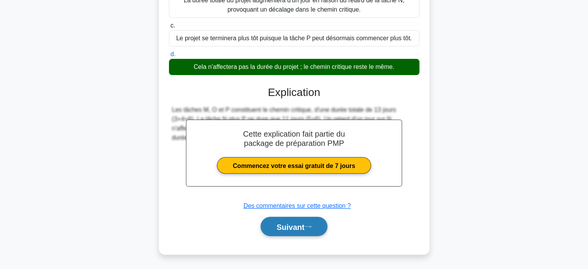
scroll to position [162, 0]
click at [278, 225] on font "Suivant" at bounding box center [290, 226] width 28 height 9
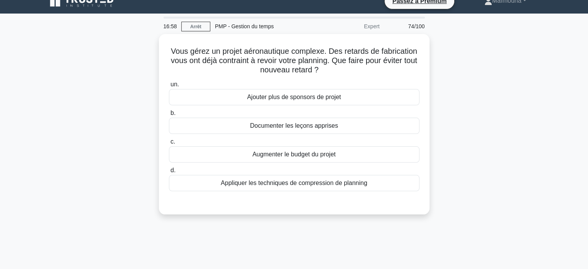
scroll to position [0, 0]
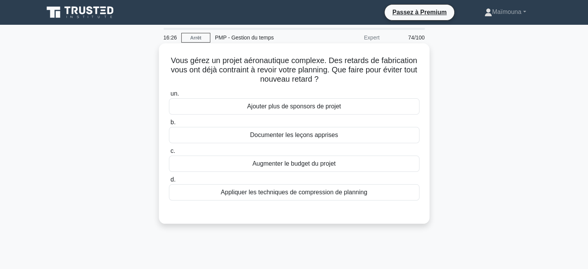
click at [306, 195] on font "Appliquer les techniques de compression de planning" at bounding box center [294, 192] width 147 height 7
click at [169, 182] on input "d. Appliquer les techniques de compression de planning" at bounding box center [169, 179] width 0 height 5
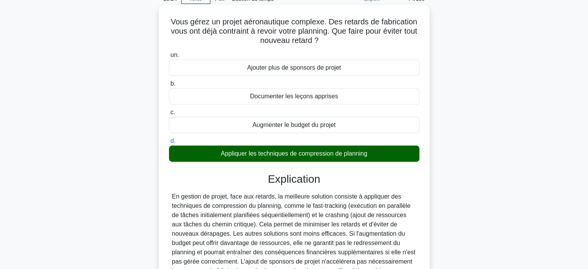
scroll to position [149, 0]
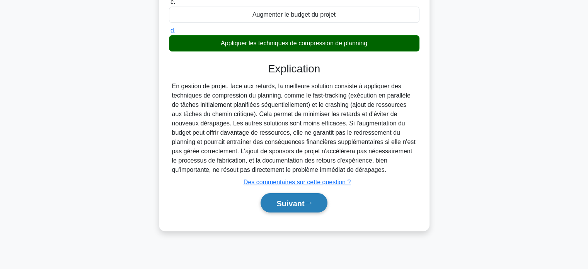
click at [297, 205] on font "Suivant" at bounding box center [290, 203] width 28 height 9
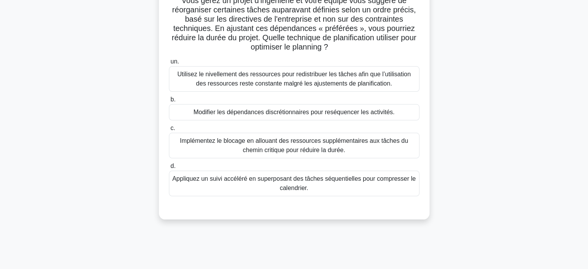
scroll to position [33, 0]
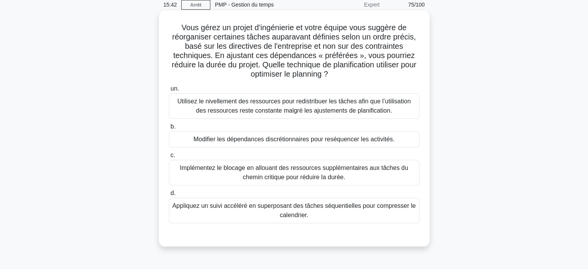
click at [288, 109] on font "Utilisez le nivellement des ressources pour redistribuer les tâches afin que l’…" at bounding box center [294, 106] width 234 height 16
click at [169, 91] on input "un. Utilisez le nivellement des ressources pour redistribuer les tâches afin qu…" at bounding box center [169, 88] width 0 height 5
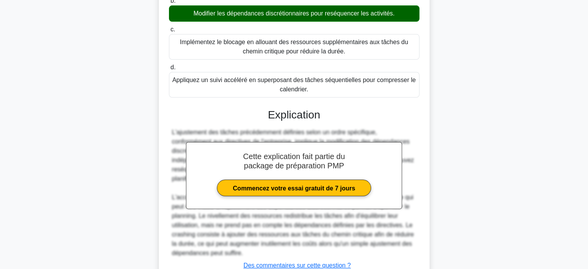
scroll to position [218, 0]
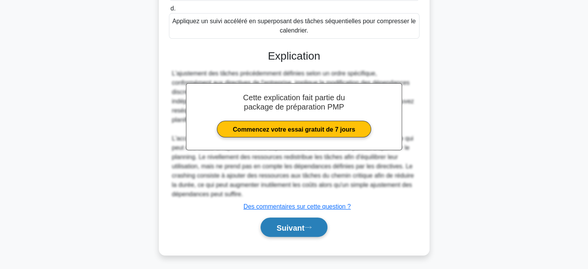
click at [270, 218] on button "Suivant" at bounding box center [294, 227] width 67 height 20
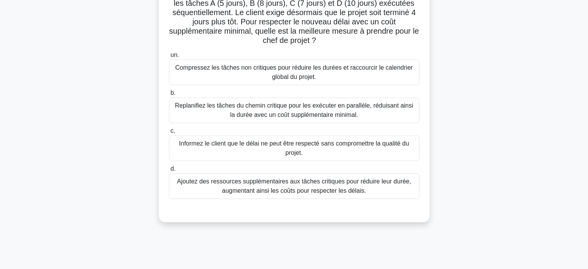
scroll to position [33, 0]
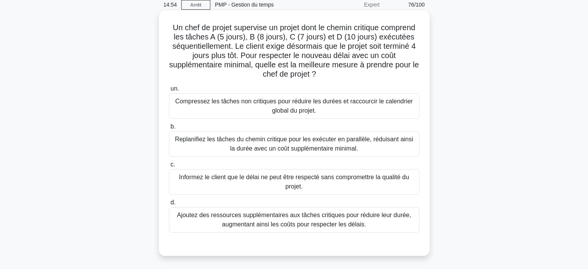
click at [261, 141] on font "Replanifiez les tâches du chemin critique pour les exécuter en parallèle, rédui…" at bounding box center [294, 144] width 238 height 16
click at [169, 129] on input "b. Replanifiez les tâches du chemin critique pour les exécuter en parallèle, ré…" at bounding box center [169, 126] width 0 height 5
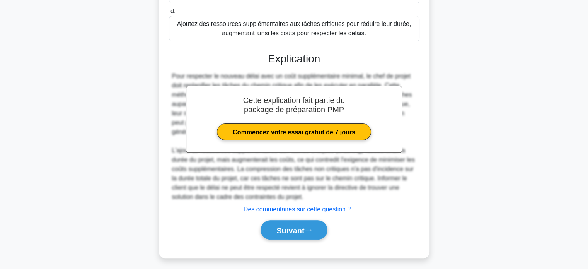
scroll to position [226, 0]
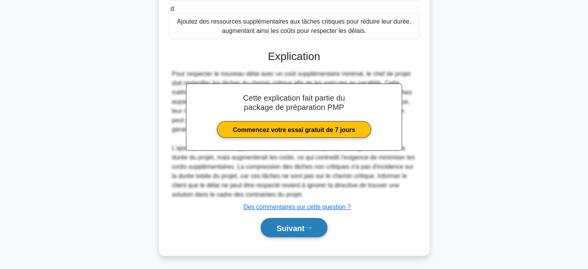
click at [286, 229] on font "Suivant" at bounding box center [290, 227] width 28 height 9
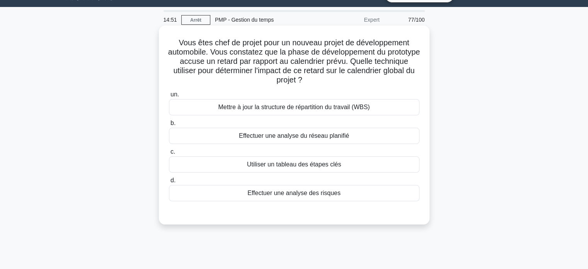
scroll to position [0, 0]
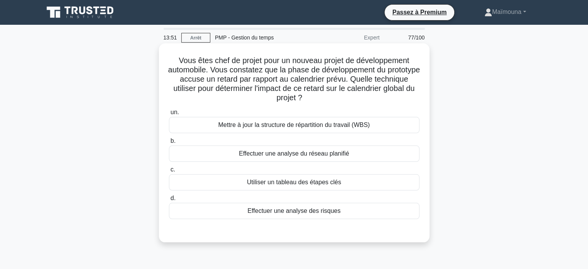
click at [295, 154] on font "Effectuer une analyse du réseau planifié" at bounding box center [294, 153] width 110 height 7
click at [169, 143] on input "b. Effectuer une analyse du réseau planifié" at bounding box center [169, 140] width 0 height 5
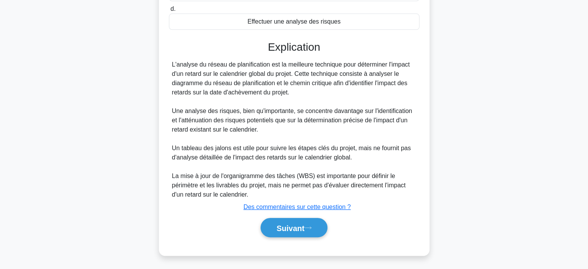
scroll to position [190, 0]
click at [292, 225] on font "Suivant" at bounding box center [290, 227] width 28 height 9
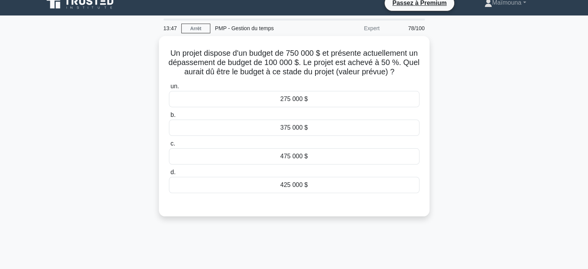
scroll to position [0, 0]
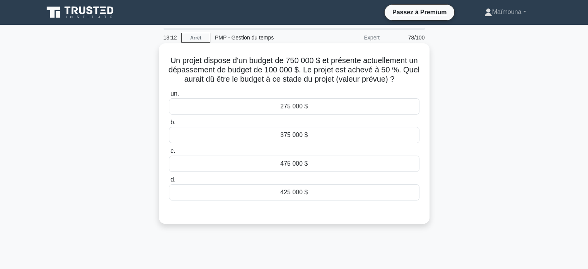
click at [300, 136] on font "375 000 $" at bounding box center [293, 134] width 27 height 7
click at [169, 125] on input "b. 375 000 $" at bounding box center [169, 122] width 0 height 5
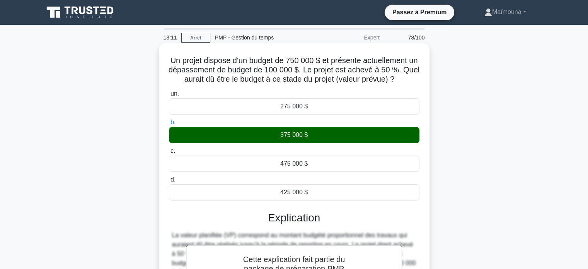
scroll to position [149, 0]
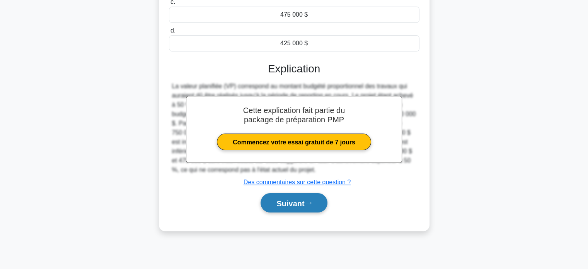
click at [299, 201] on font "Suivant" at bounding box center [290, 203] width 28 height 9
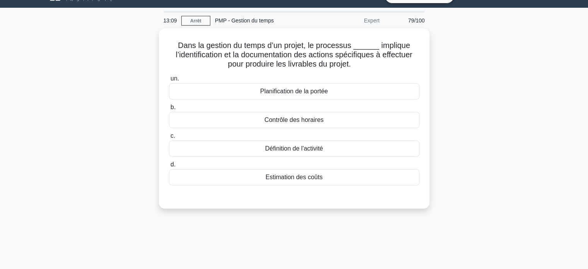
scroll to position [0, 0]
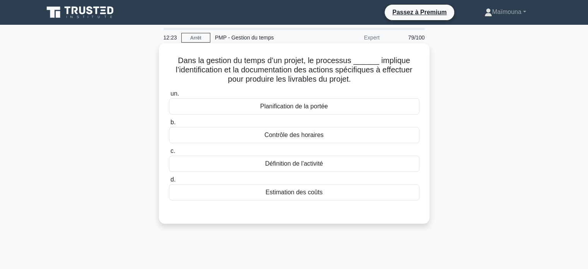
click at [290, 138] on font "Contrôle des horaires" at bounding box center [293, 134] width 59 height 7
click at [169, 125] on input "b. Contrôle des horaires" at bounding box center [169, 122] width 0 height 5
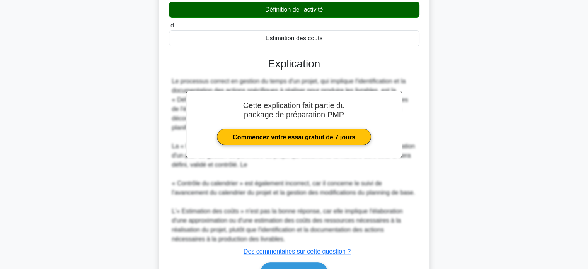
scroll to position [200, 0]
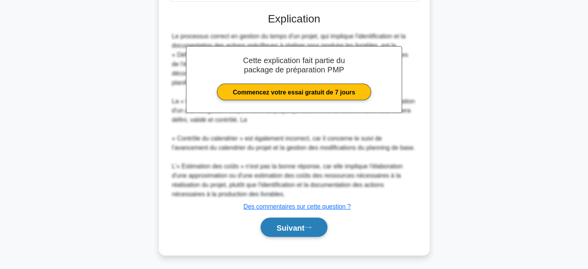
drag, startPoint x: 283, startPoint y: 234, endPoint x: 283, endPoint y: 230, distance: 3.9
click at [283, 233] on button "Suivant" at bounding box center [294, 227] width 67 height 20
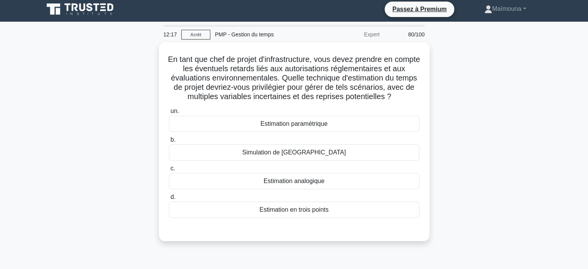
scroll to position [0, 0]
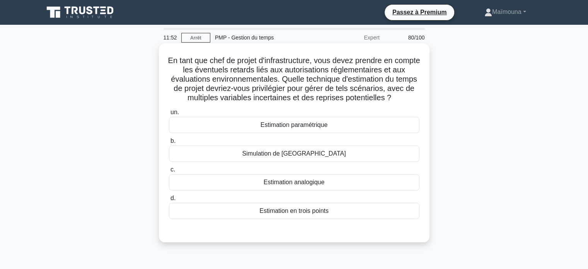
click at [283, 154] on font "Simulation de [GEOGRAPHIC_DATA]" at bounding box center [294, 153] width 104 height 7
click at [169, 143] on input "b. Simulation de [GEOGRAPHIC_DATA]" at bounding box center [169, 140] width 0 height 5
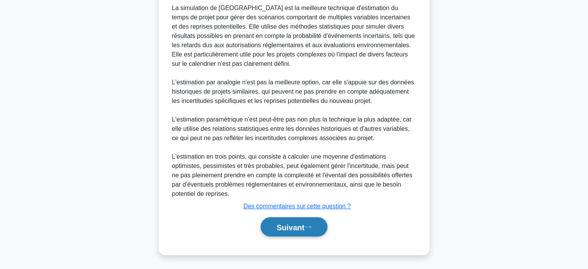
click at [279, 225] on font "Suivant" at bounding box center [290, 227] width 28 height 9
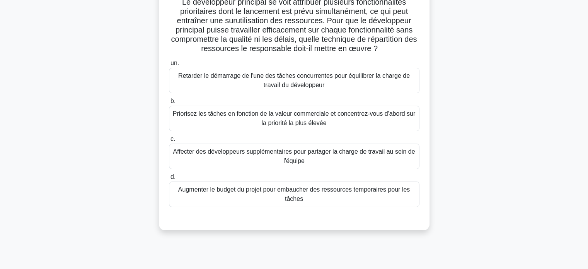
scroll to position [33, 0]
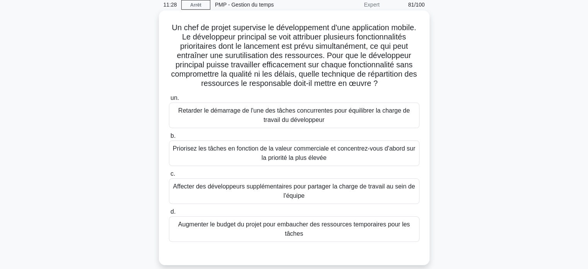
click at [295, 166] on div "Priorisez les tâches en fonction de la valeur commerciale et concentrez-vous d'…" at bounding box center [294, 153] width 251 height 26
click at [169, 138] on input "b. Priorisez les tâches en fonction de la valeur commerciale et concentrez-vous…" at bounding box center [169, 135] width 0 height 5
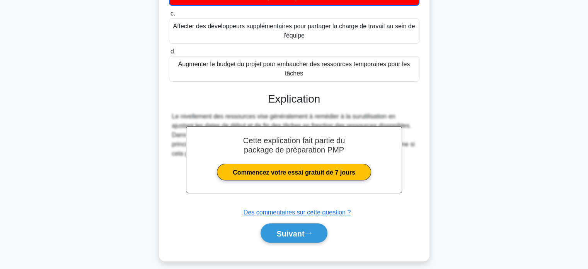
scroll to position [209, 0]
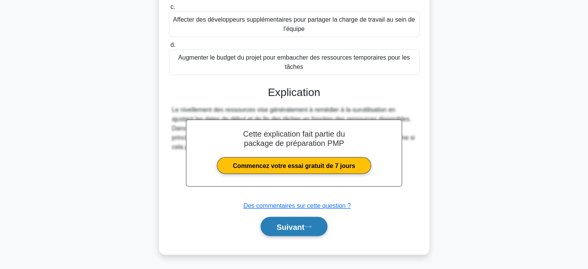
click at [283, 229] on font "Suivant" at bounding box center [290, 226] width 28 height 9
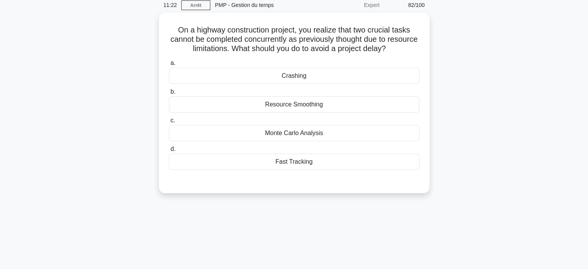
scroll to position [30, 0]
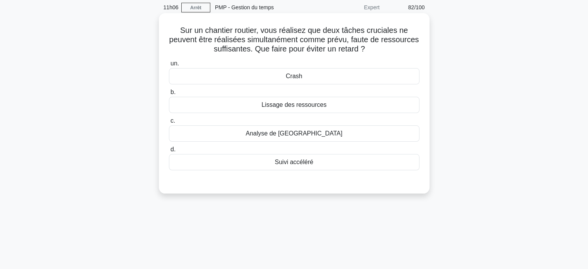
click at [287, 165] on font "Suivi accéléré" at bounding box center [294, 162] width 39 height 7
click at [169, 152] on input "d. Suivi accéléré" at bounding box center [169, 149] width 0 height 5
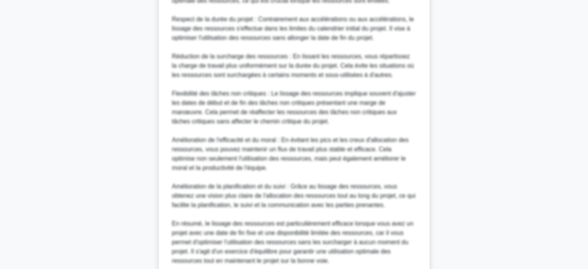
scroll to position [404, 0]
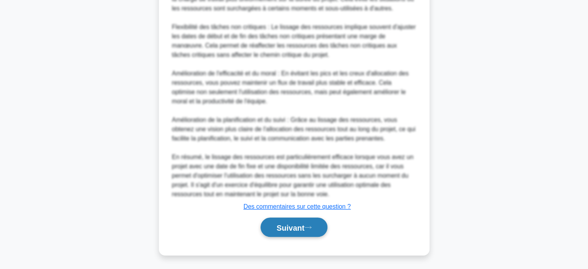
click at [284, 229] on font "Suivant" at bounding box center [290, 227] width 28 height 9
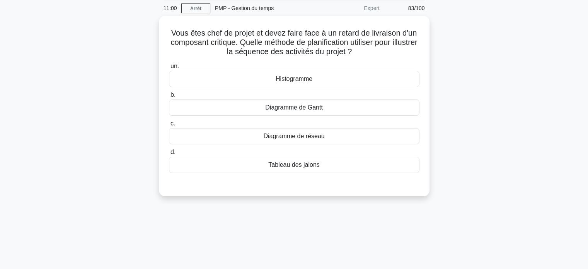
scroll to position [0, 0]
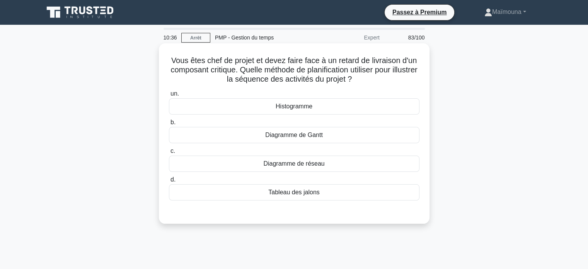
click at [293, 194] on font "Tableau des jalons" at bounding box center [293, 192] width 51 height 7
click at [169, 182] on input "d. Tableau des jalons" at bounding box center [169, 179] width 0 height 5
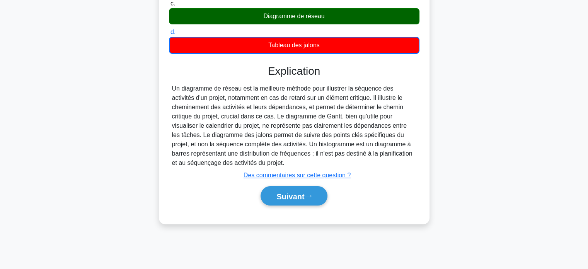
scroll to position [149, 0]
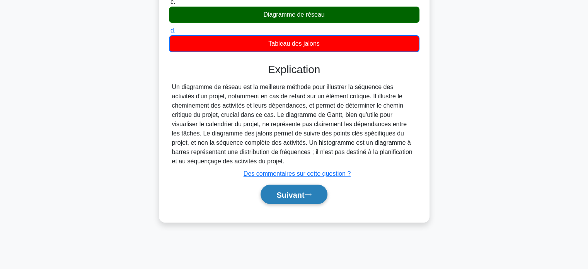
click at [293, 196] on font "Suivant" at bounding box center [290, 194] width 28 height 9
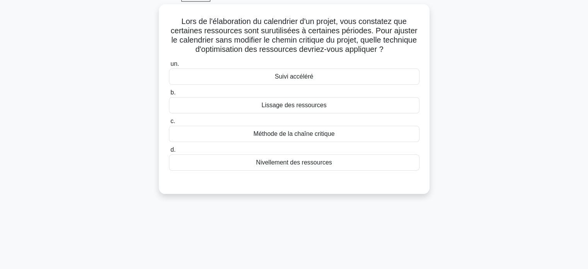
scroll to position [37, 0]
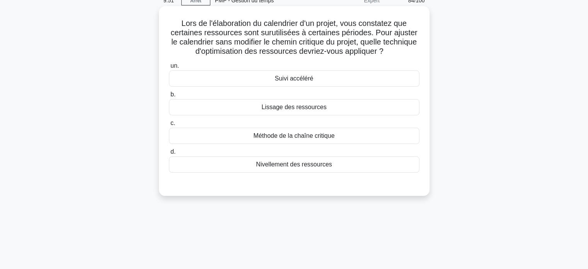
click at [308, 112] on font "Lissage des ressources" at bounding box center [293, 106] width 65 height 9
click at [169, 97] on input "b. Lissage des ressources" at bounding box center [169, 94] width 0 height 5
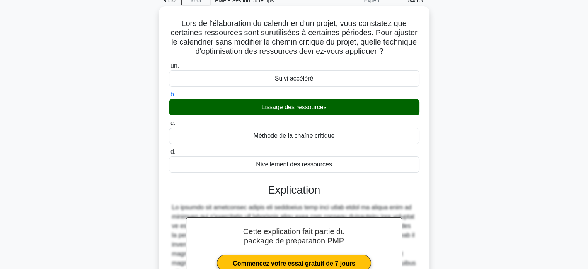
scroll to position [153, 0]
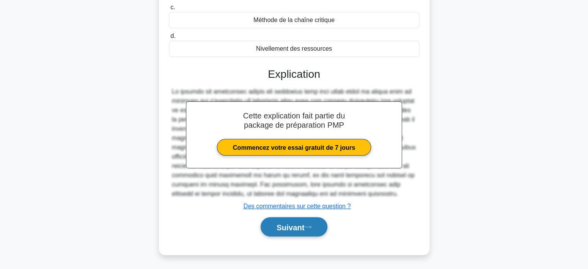
click at [283, 229] on font "Suivant" at bounding box center [290, 227] width 28 height 9
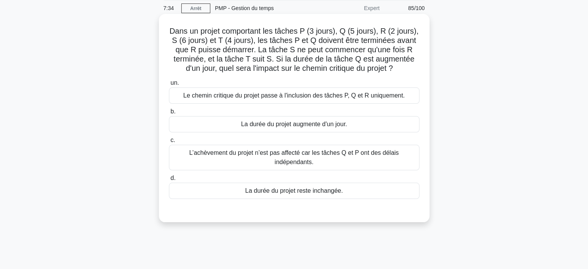
scroll to position [0, 0]
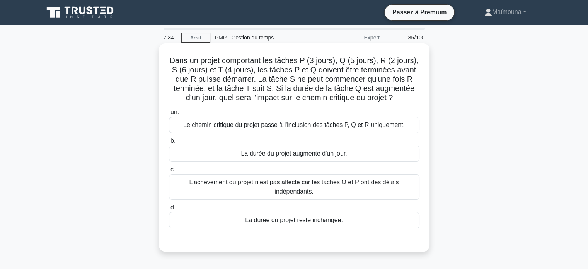
click at [319, 127] on div "un. Le chemin critique du projet passe à l'inclusion des tâches P, Q et R uniqu…" at bounding box center [294, 168] width 260 height 124
click at [318, 126] on font "Le chemin critique du projet passe à l'inclusion des tâches P, Q et R uniquemen…" at bounding box center [294, 124] width 222 height 7
click at [169, 115] on input "un. Le chemin critique du projet passe à l'inclusion des tâches P, Q et R uniqu…" at bounding box center [169, 112] width 0 height 5
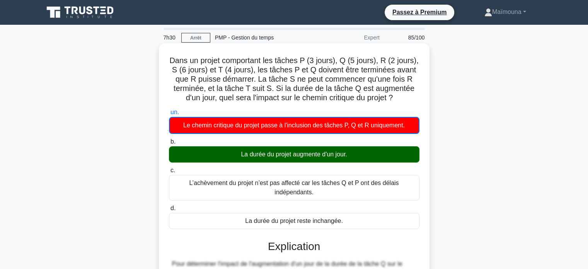
click at [300, 153] on font "La durée du projet augmente d'un jour." at bounding box center [294, 154] width 106 height 7
click at [169, 144] on input "b. La durée du projet augmente d'un jour." at bounding box center [169, 141] width 0 height 5
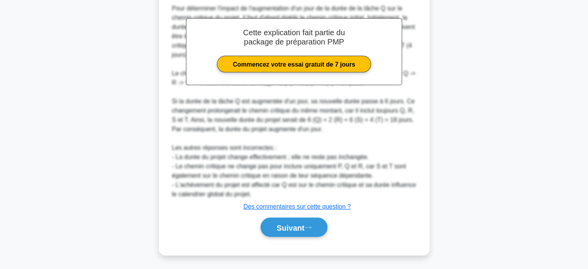
scroll to position [255, 0]
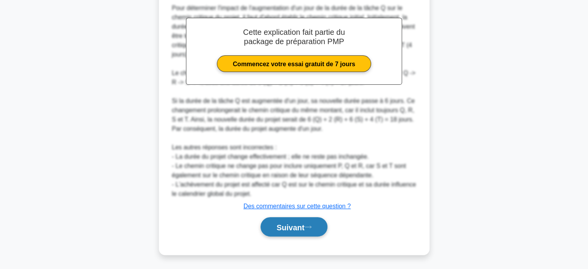
click at [283, 225] on font "Suivant" at bounding box center [290, 227] width 28 height 9
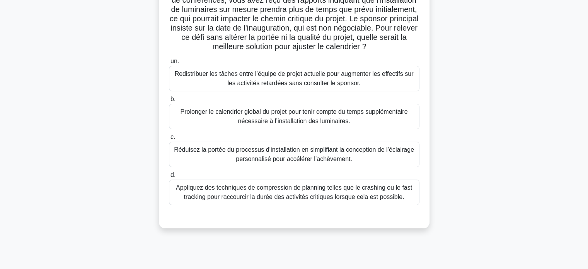
scroll to position [33, 0]
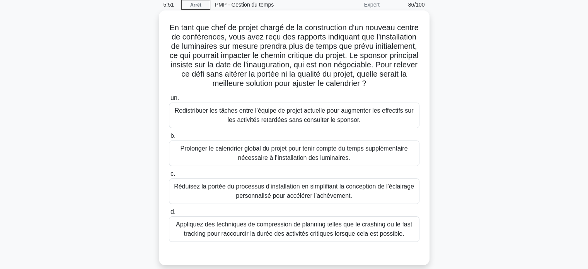
click at [252, 232] on font "Appliquez des techniques de compression de planning telles que le crashing ou l…" at bounding box center [294, 229] width 236 height 16
click at [169, 214] on input "d. Appliquez des techniques de compression de planning telles que le crashing o…" at bounding box center [169, 211] width 0 height 5
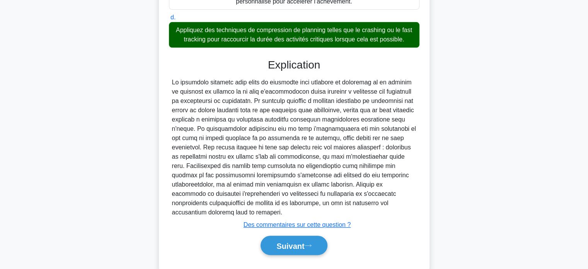
scroll to position [236, 0]
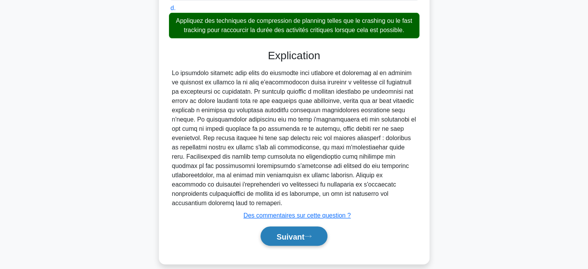
click at [268, 227] on button "Suivant" at bounding box center [294, 236] width 67 height 20
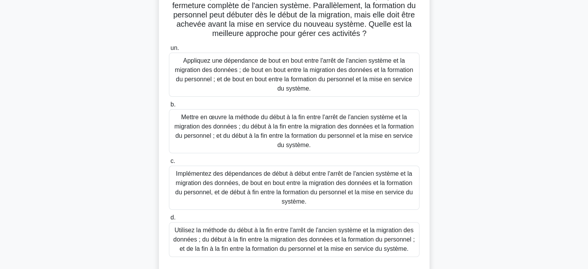
scroll to position [110, 0]
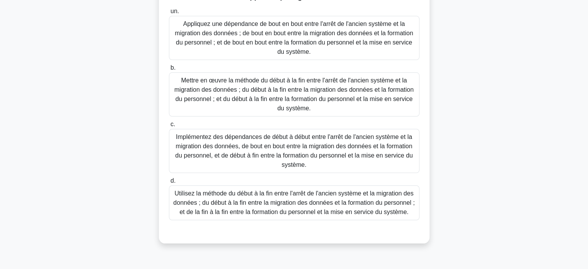
click at [269, 154] on font "Implémentez des dépendances de début à début entre l'arrêt de l'ancien système …" at bounding box center [294, 150] width 238 height 34
click at [169, 127] on input "c. Implémentez des dépendances de début à début entre l'arrêt de l'ancien systè…" at bounding box center [169, 124] width 0 height 5
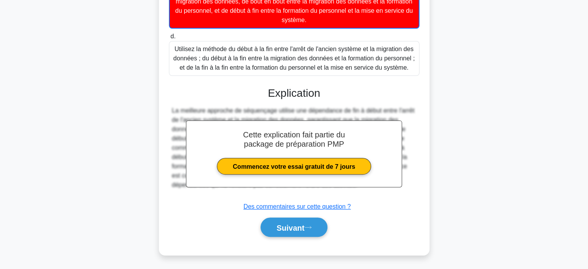
scroll to position [255, 0]
click at [282, 223] on font "Suivant" at bounding box center [290, 227] width 28 height 9
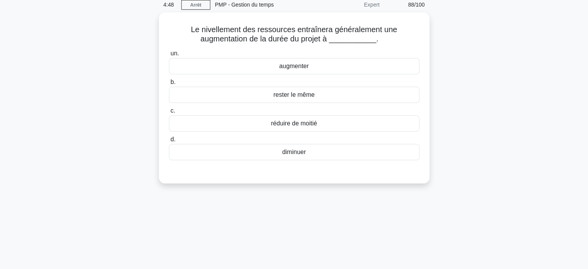
scroll to position [0, 0]
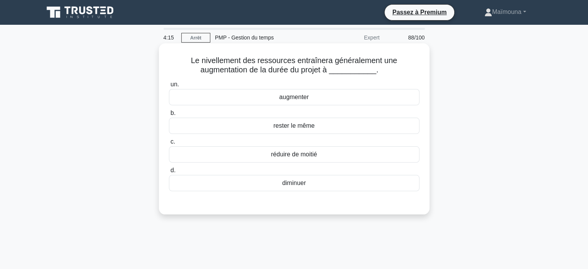
click at [293, 185] on font "diminuer" at bounding box center [294, 182] width 24 height 7
click at [169, 173] on input "d. diminuer" at bounding box center [169, 170] width 0 height 5
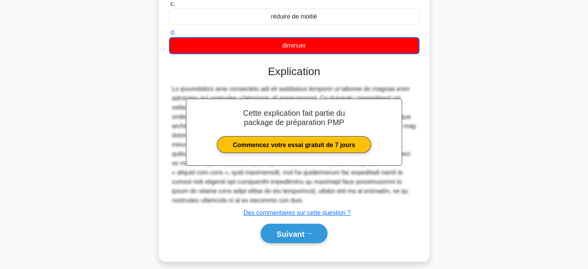
scroll to position [149, 0]
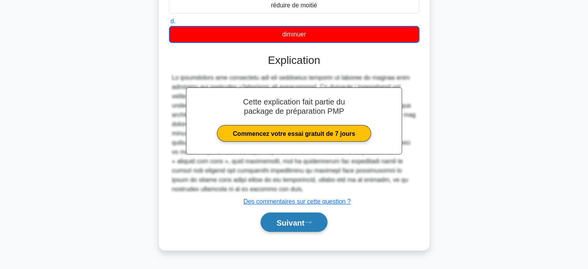
click at [290, 218] on font "Suivant" at bounding box center [290, 222] width 28 height 9
click at [280, 218] on font "Suivant" at bounding box center [290, 222] width 28 height 9
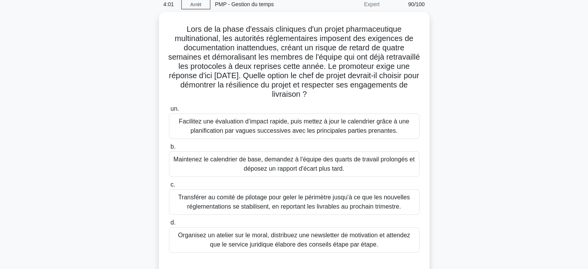
scroll to position [33, 0]
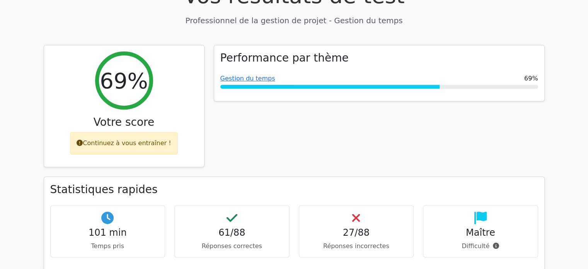
scroll to position [309, 0]
